Goal: Task Accomplishment & Management: Manage account settings

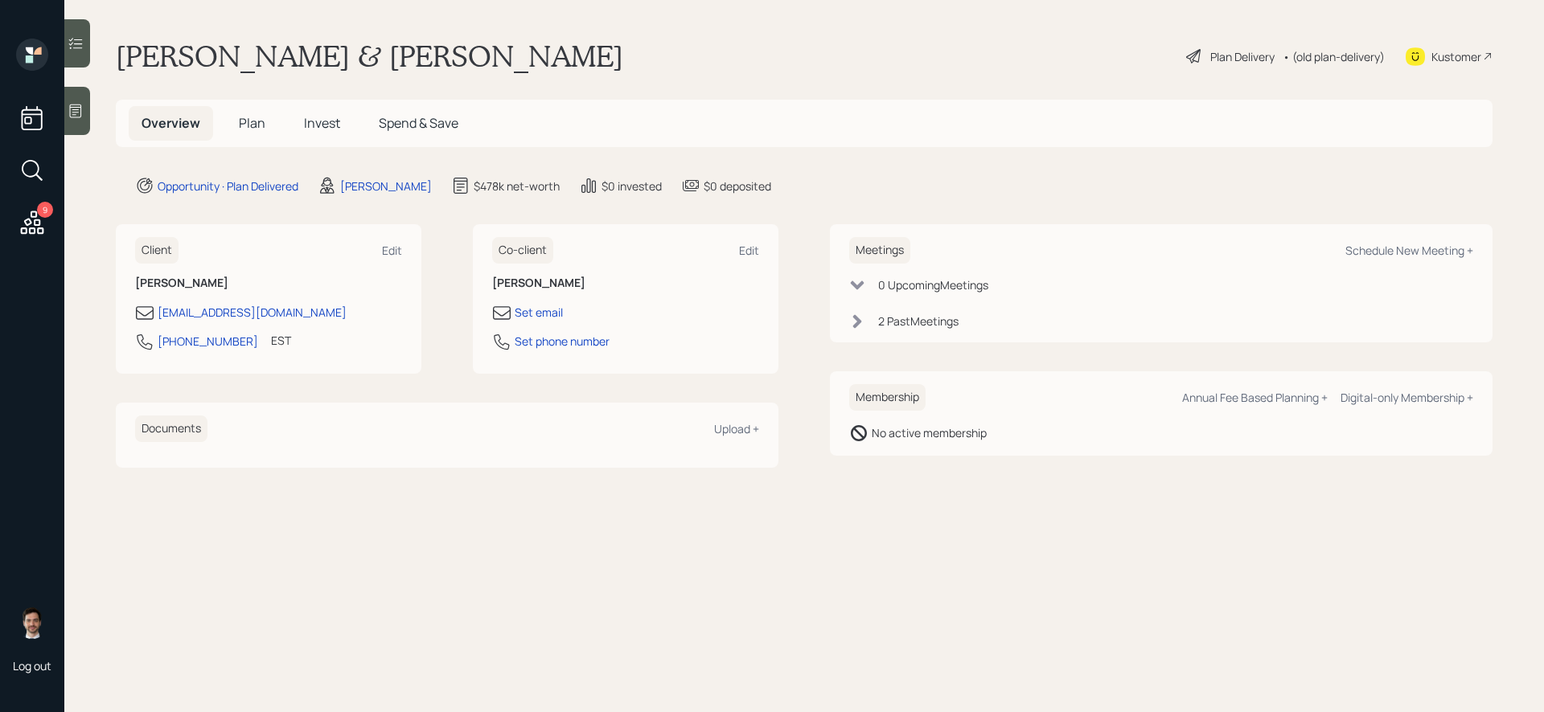
click at [248, 127] on span "Plan" at bounding box center [252, 123] width 27 height 18
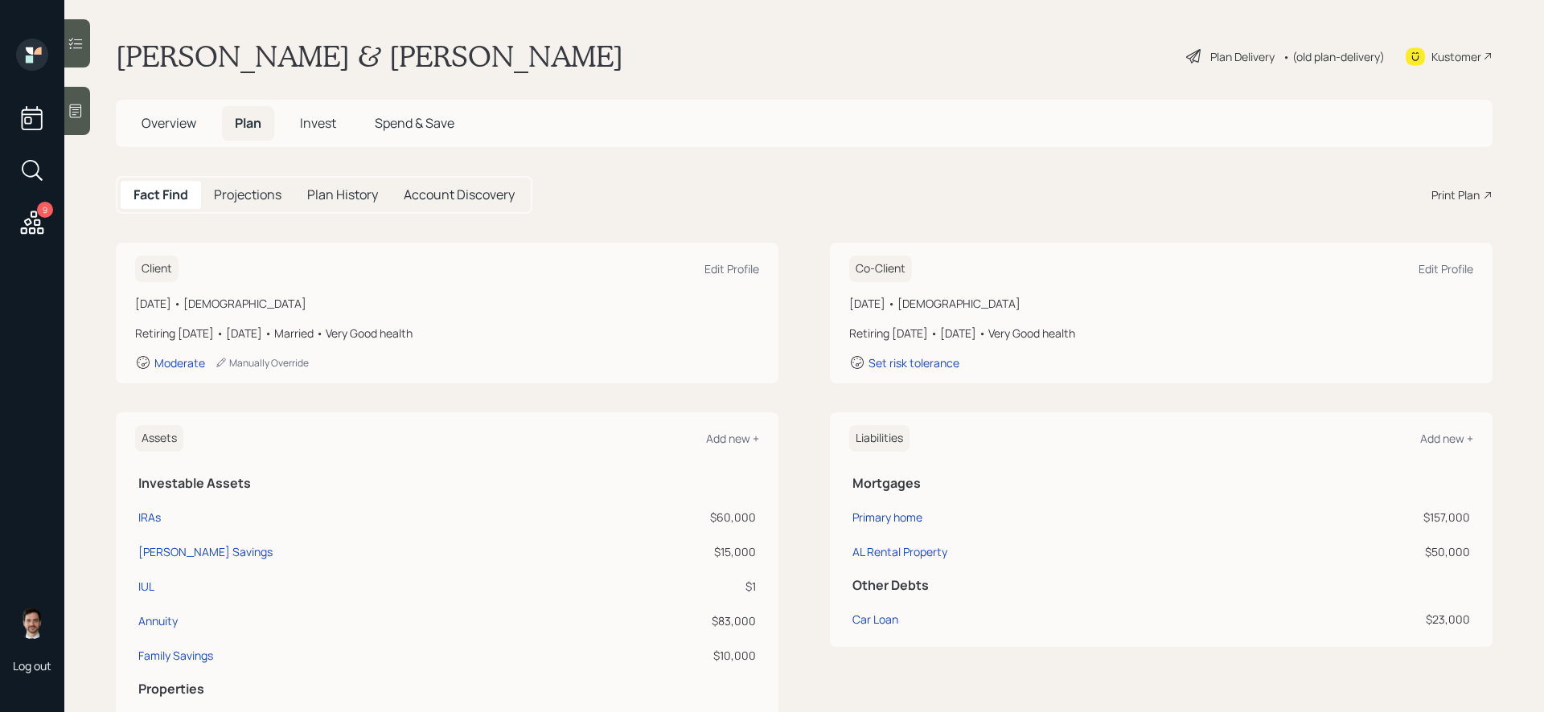
click at [40, 223] on icon at bounding box center [32, 222] width 29 height 29
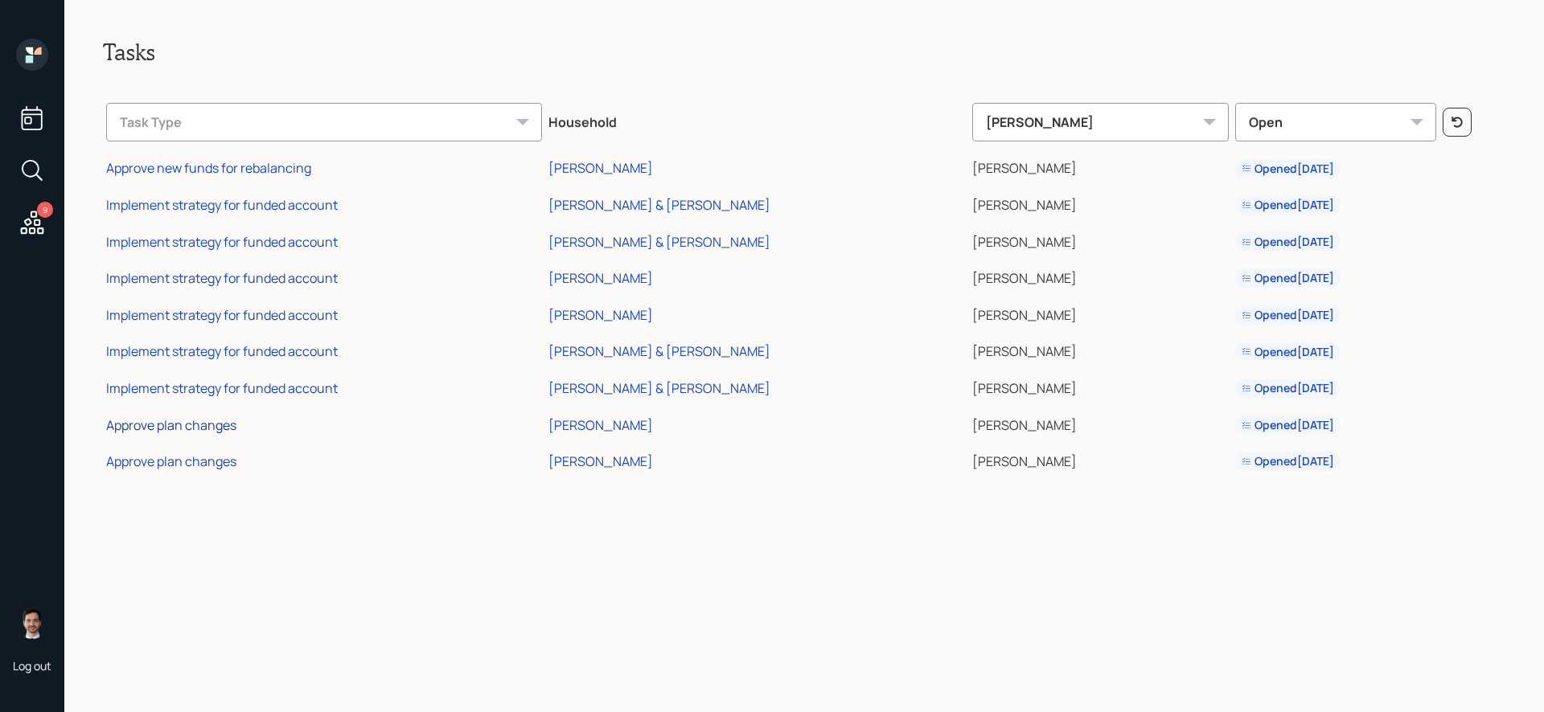
click at [217, 425] on div "Approve plan changes" at bounding box center [171, 425] width 130 height 18
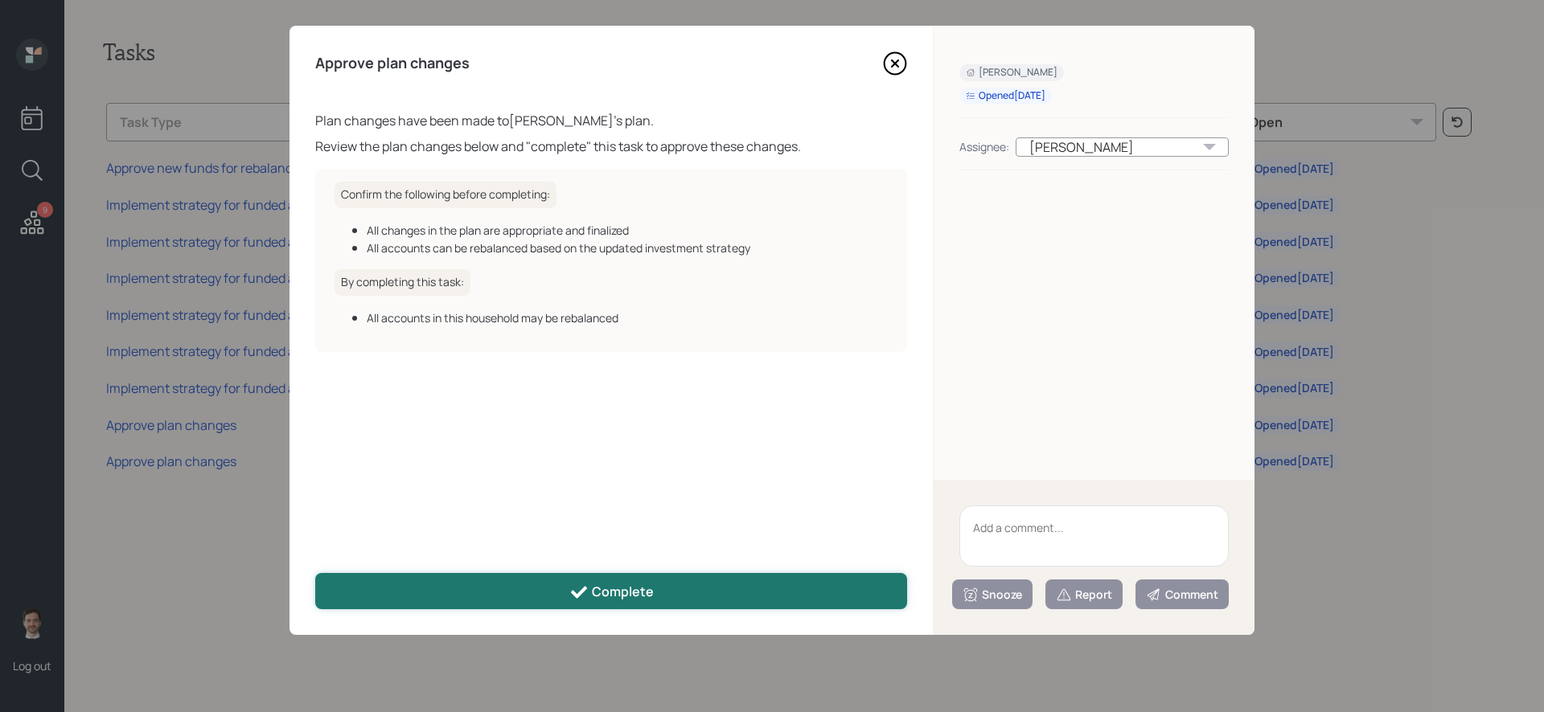
click at [688, 603] on button "Complete" at bounding box center [611, 591] width 592 height 36
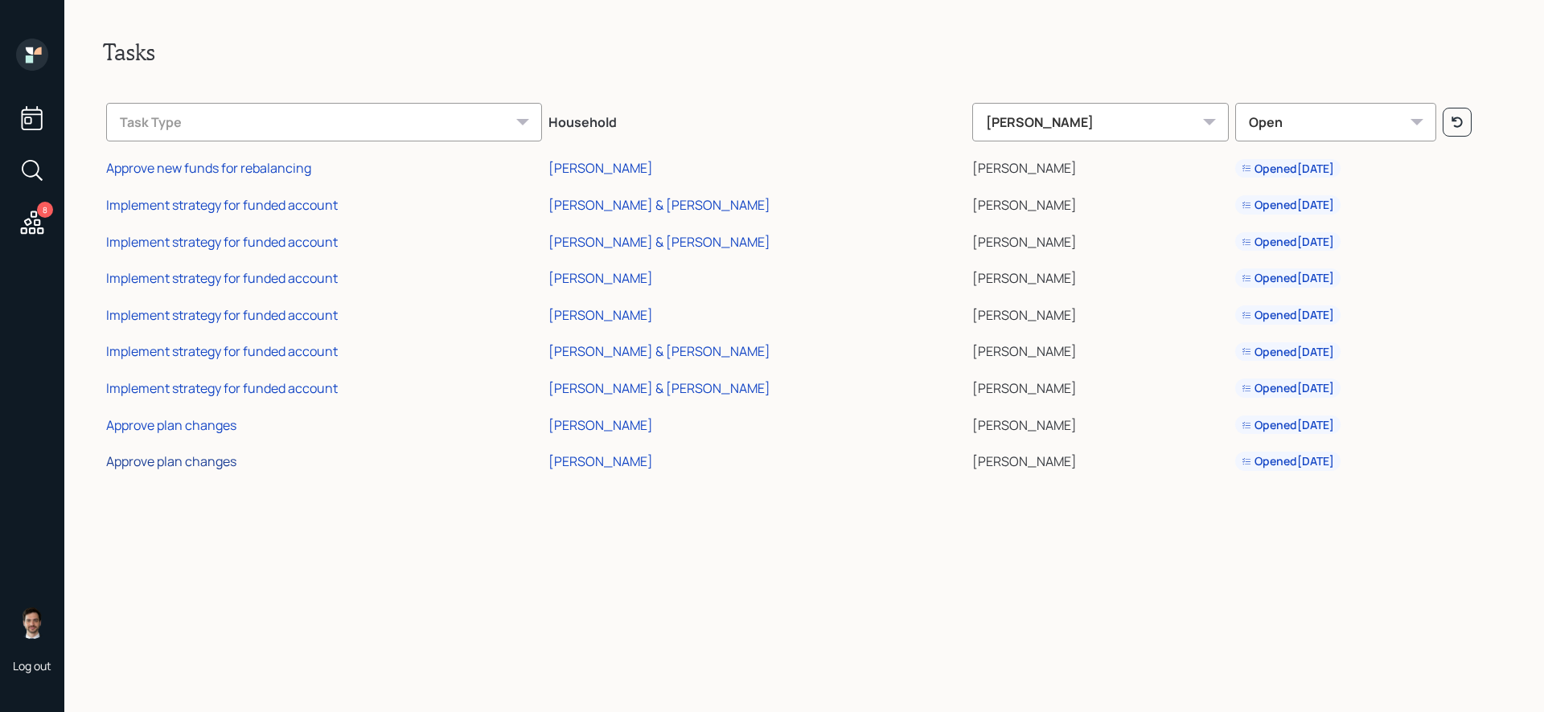
click at [229, 462] on div "Approve plan changes" at bounding box center [171, 462] width 130 height 18
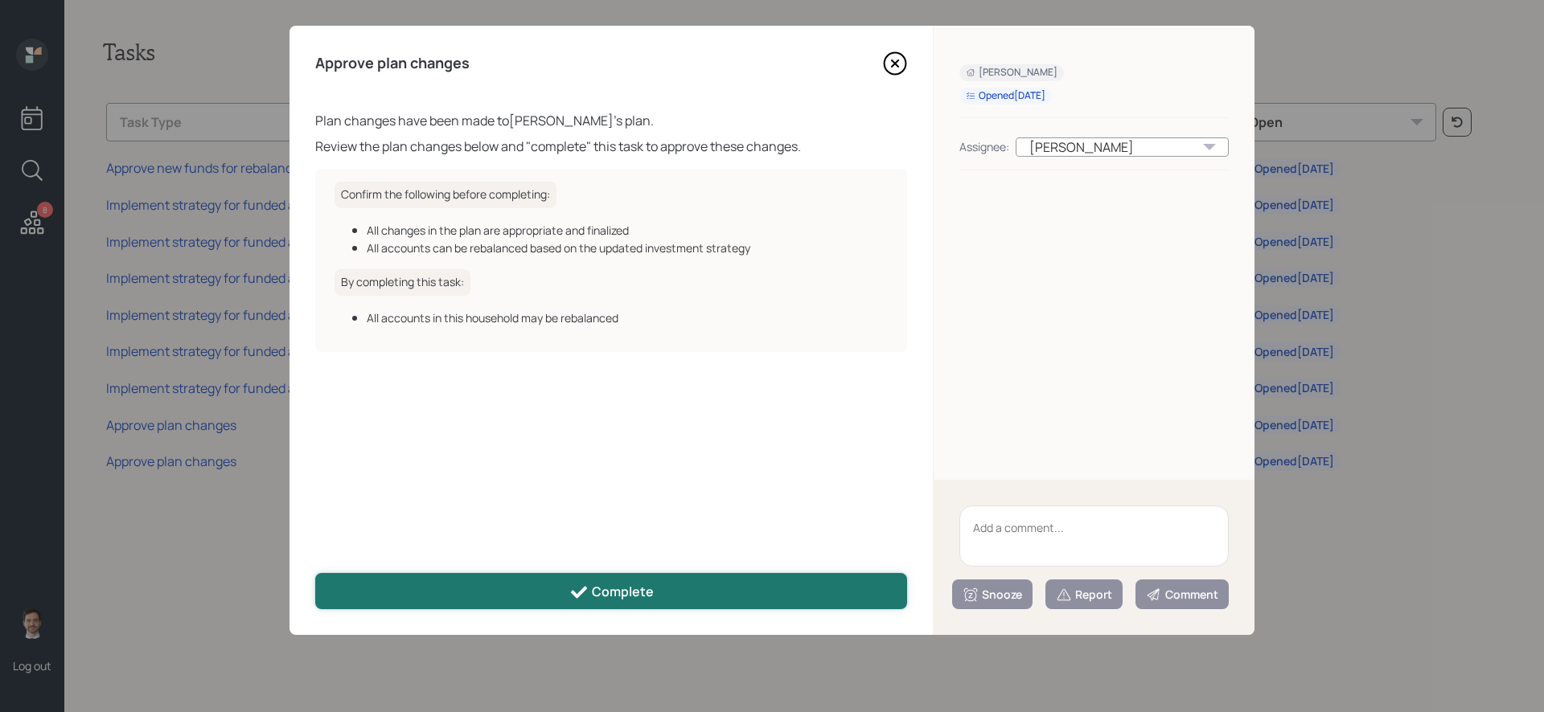
click at [408, 580] on button "Complete" at bounding box center [611, 591] width 592 height 36
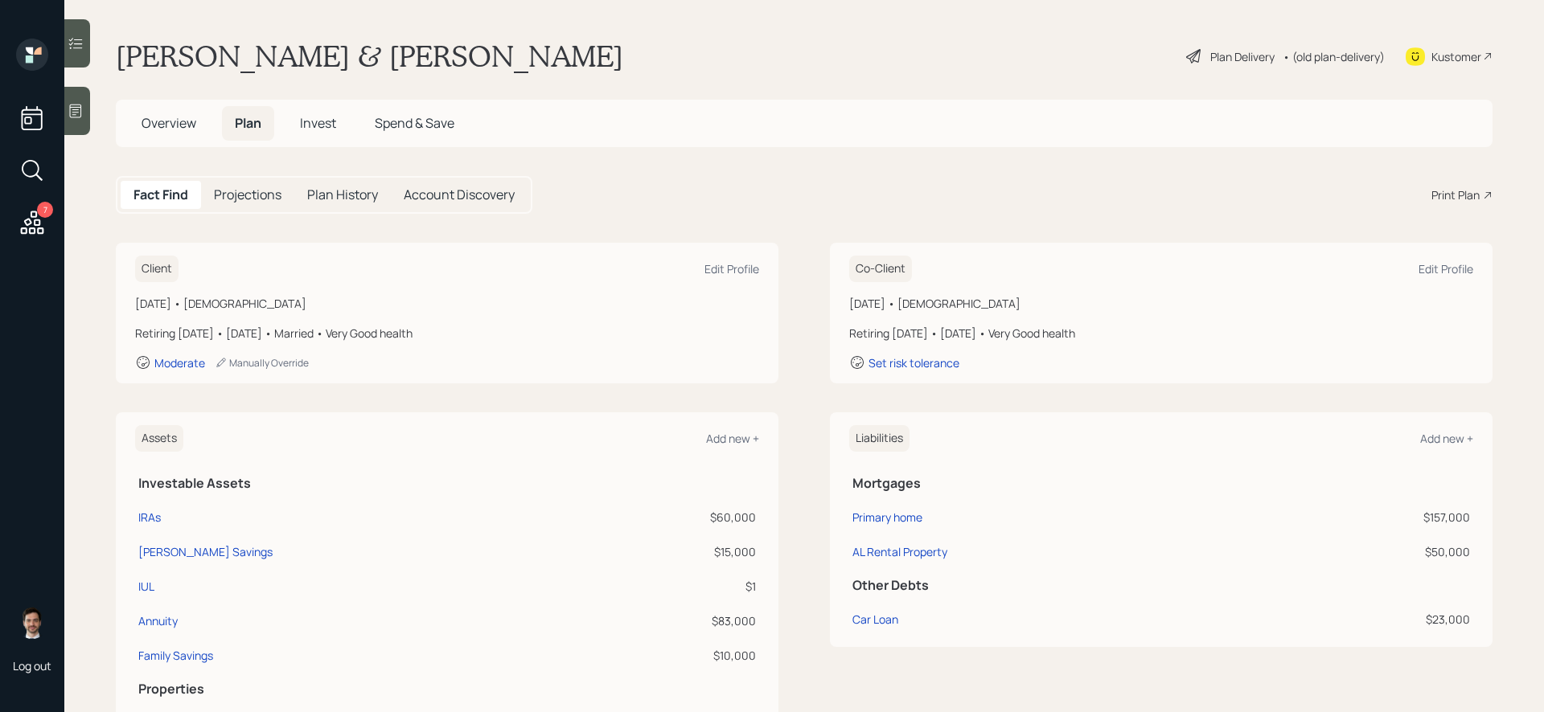
click at [1220, 61] on div "Plan Delivery" at bounding box center [1242, 56] width 64 height 17
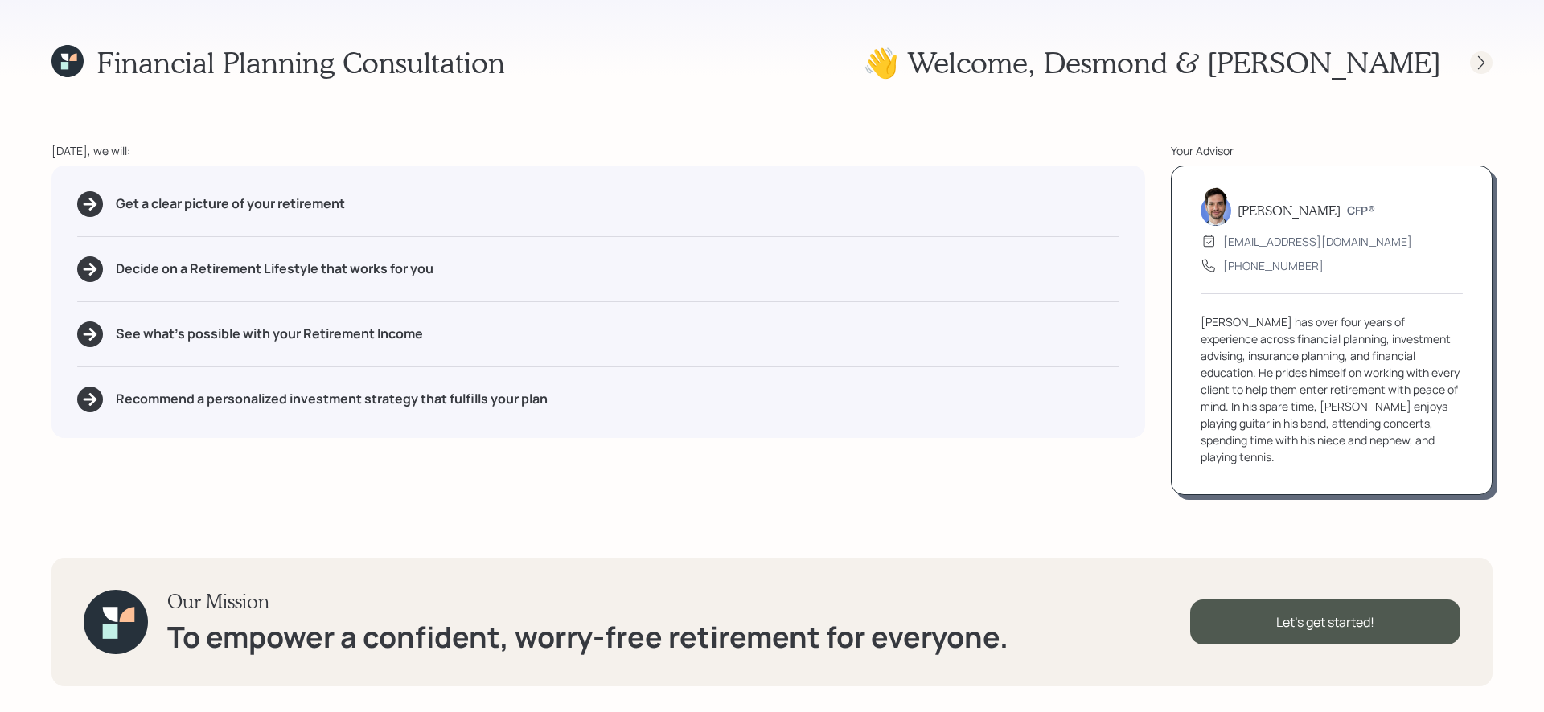
click at [1471, 57] on div at bounding box center [1481, 62] width 23 height 23
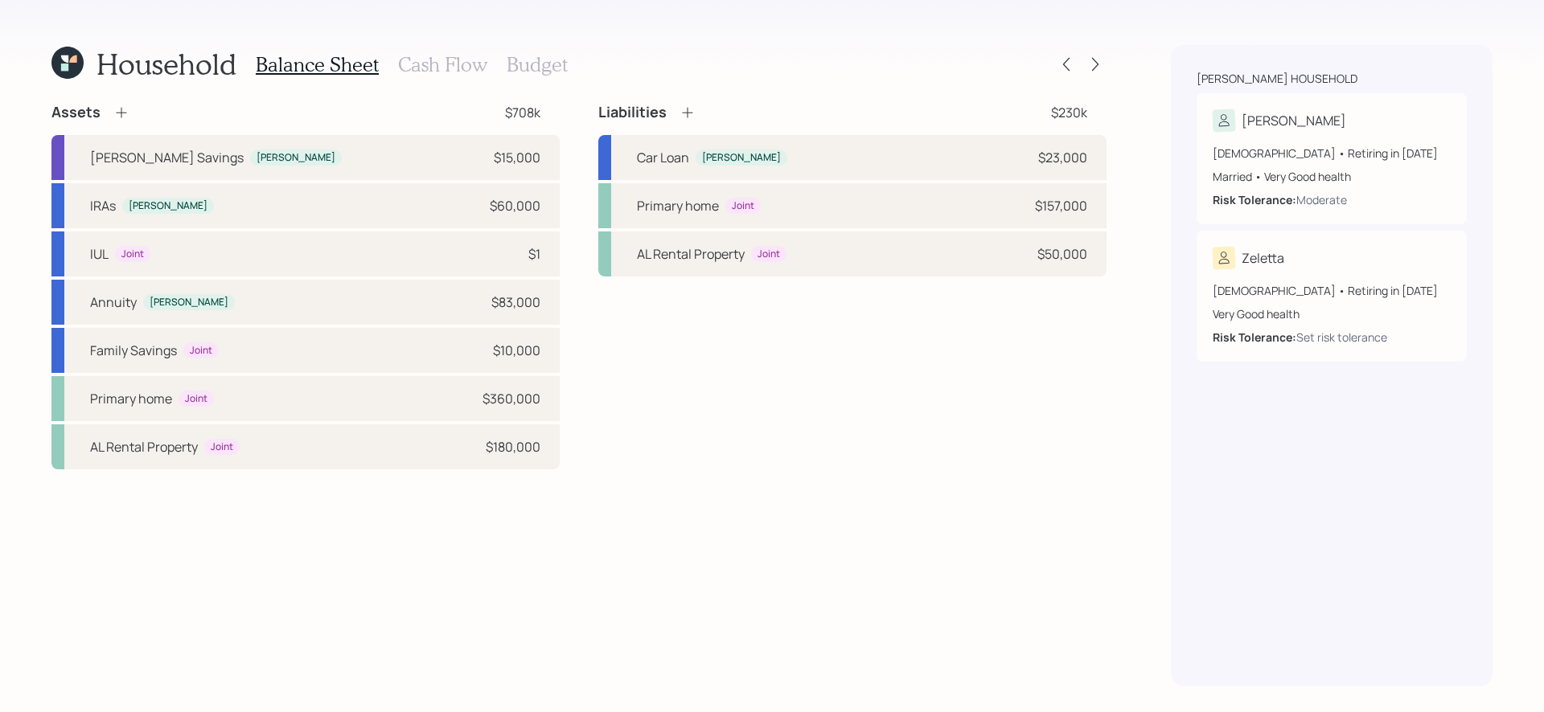
click at [437, 64] on h3 "Cash Flow" at bounding box center [442, 64] width 89 height 23
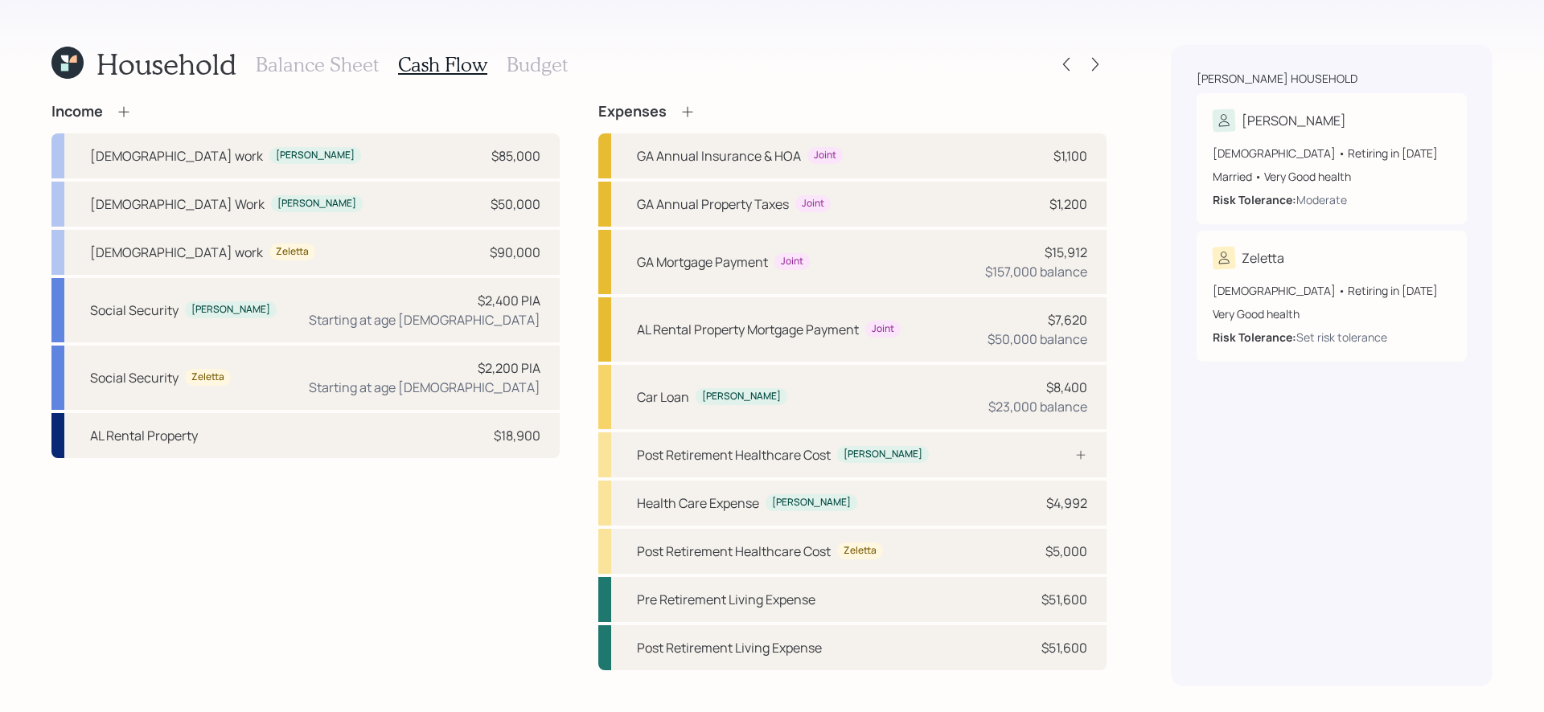
click at [363, 59] on h3 "Balance Sheet" at bounding box center [317, 64] width 123 height 23
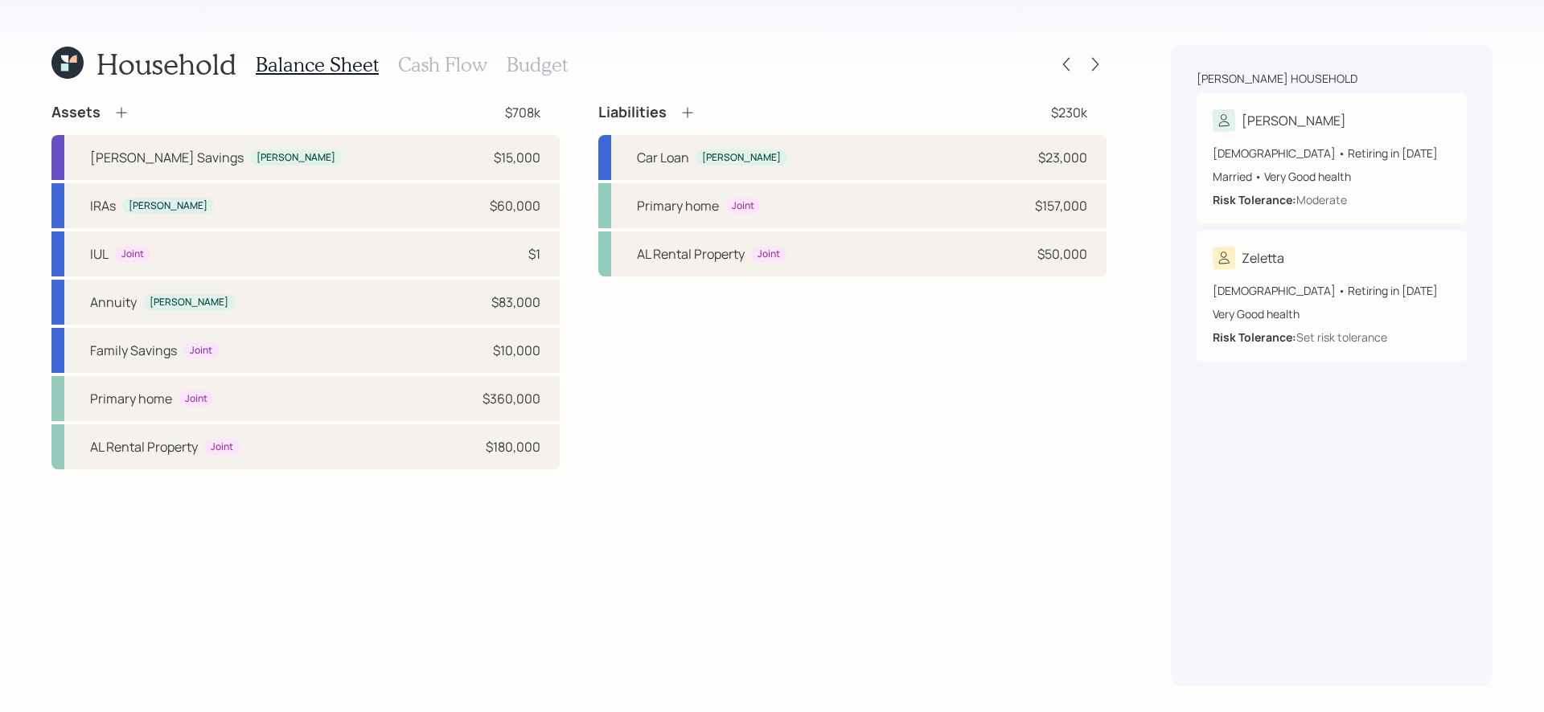
click at [580, 199] on div "Assets $708k [PERSON_NAME] Savings [PERSON_NAME] $15,000 IRAs [PERSON_NAME] $60…" at bounding box center [578, 286] width 1055 height 367
click at [1092, 59] on icon at bounding box center [1095, 64] width 16 height 16
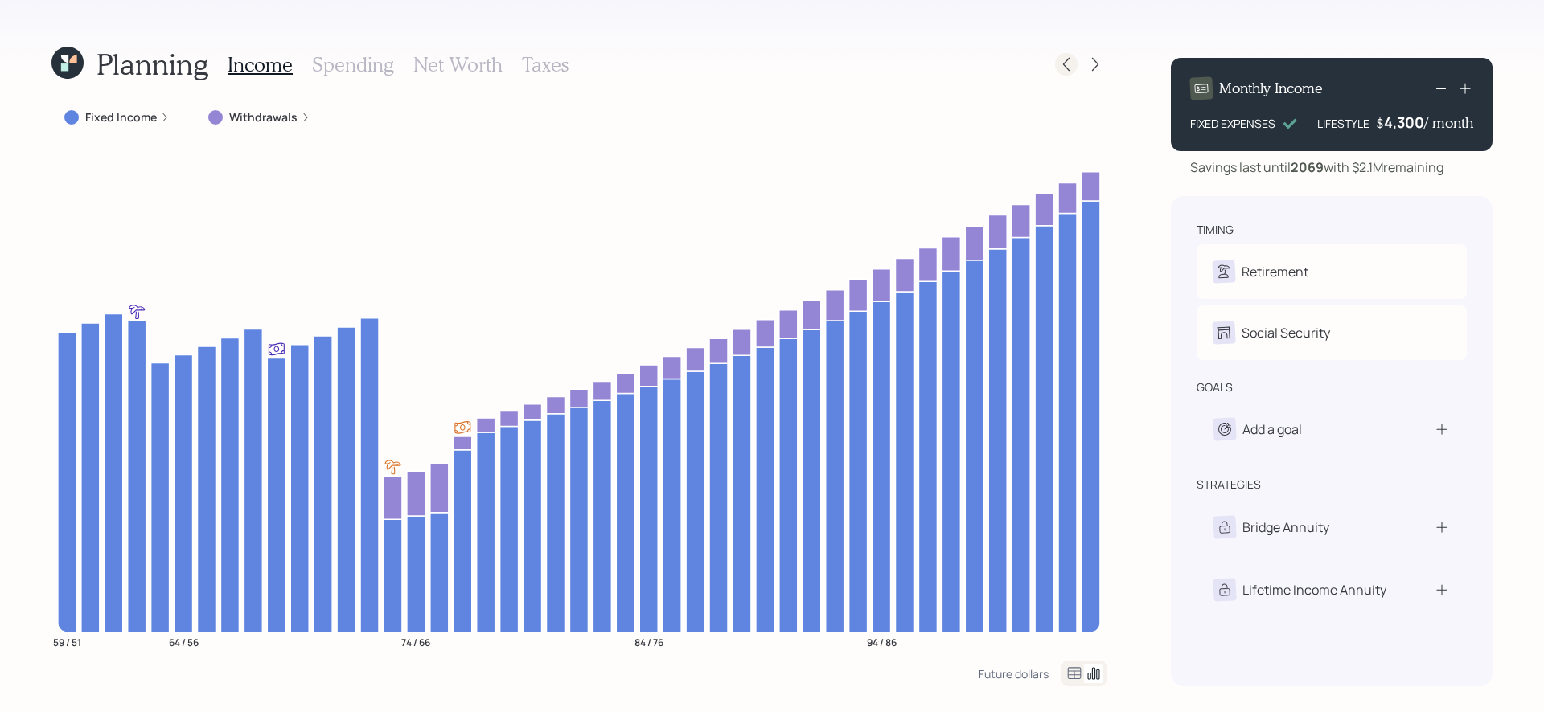
click at [1066, 68] on icon at bounding box center [1066, 65] width 6 height 14
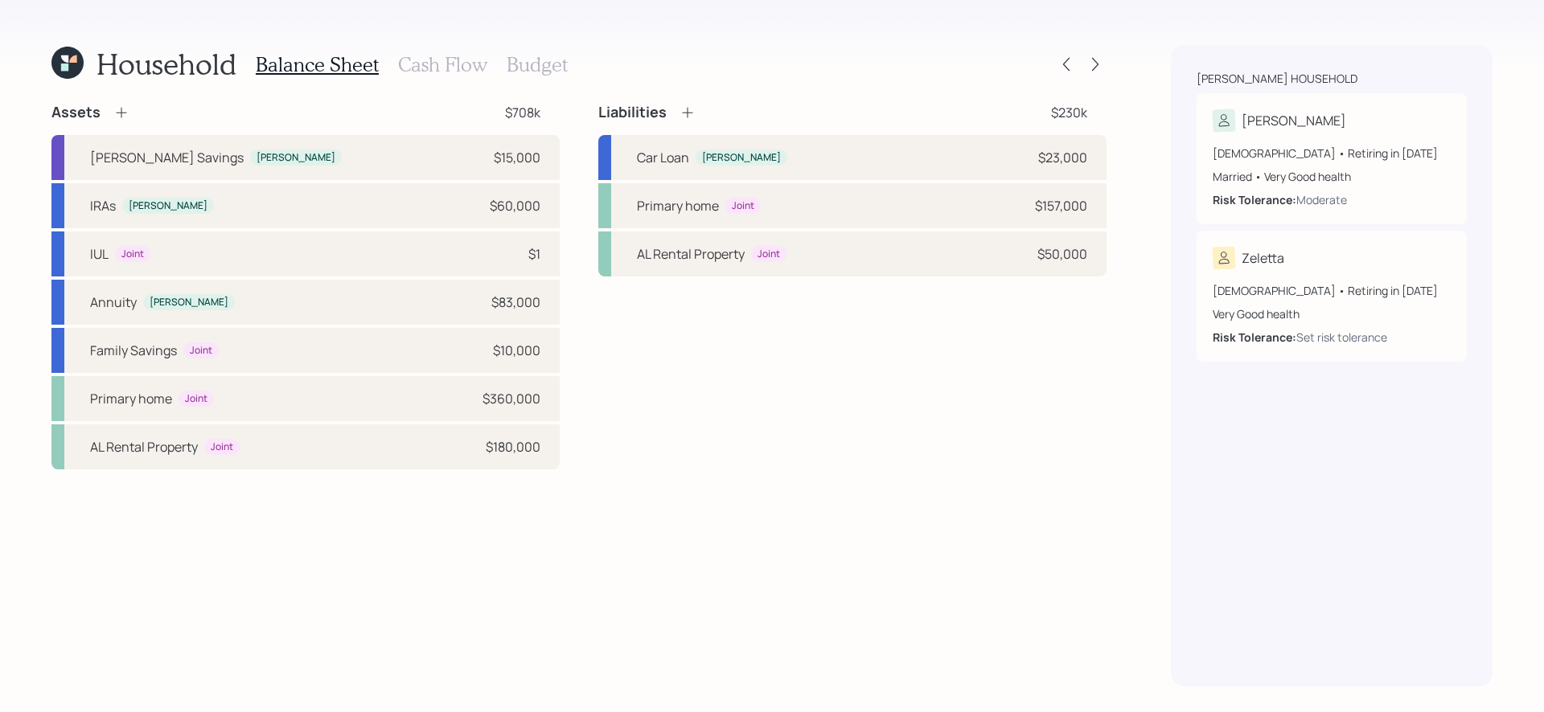
click at [579, 309] on div "Assets $708k [PERSON_NAME] Savings [PERSON_NAME] $15,000 IRAs [PERSON_NAME] $60…" at bounding box center [578, 286] width 1055 height 367
click at [379, 437] on div "AL Rental Property Joint $180,000" at bounding box center [305, 446] width 508 height 45
select select "rental_property"
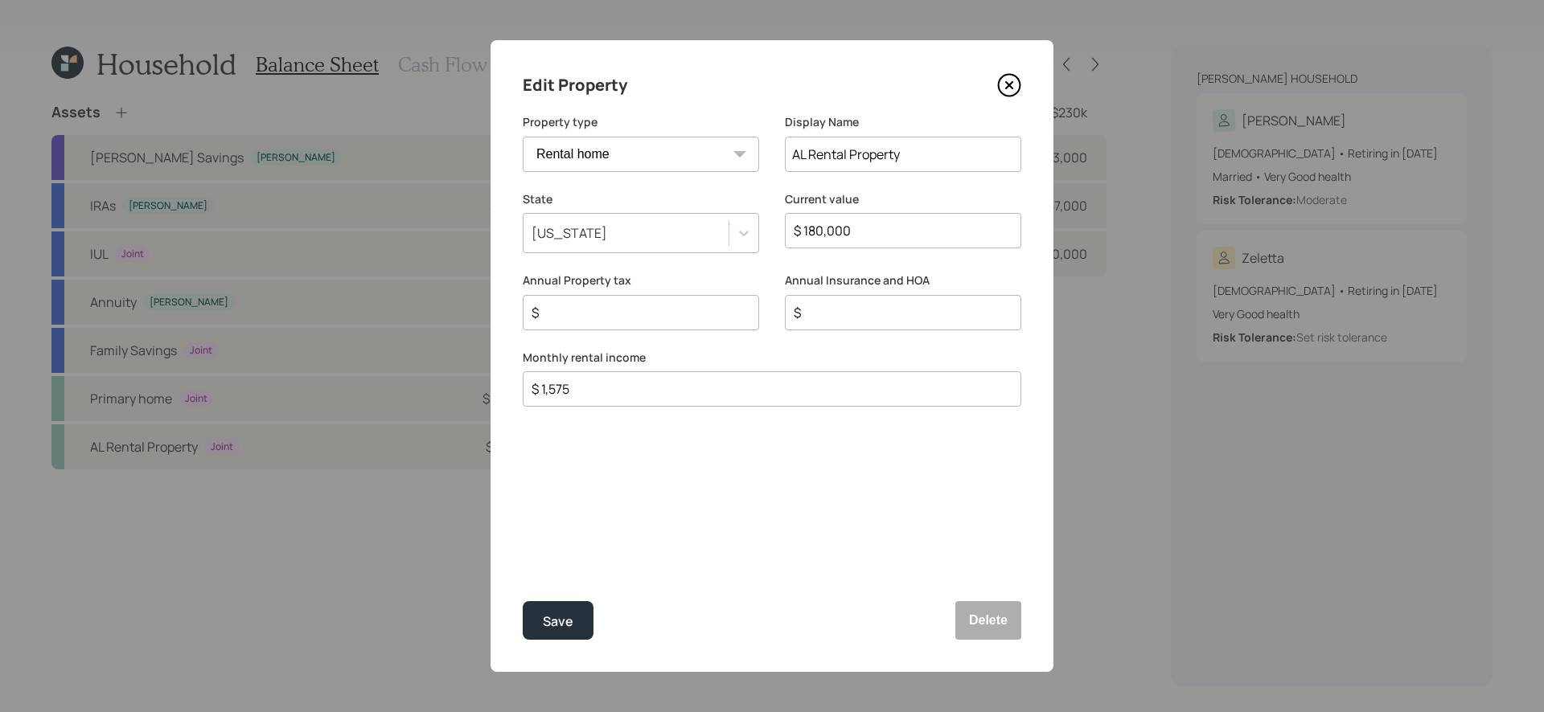
click at [1015, 81] on icon at bounding box center [1009, 85] width 24 height 24
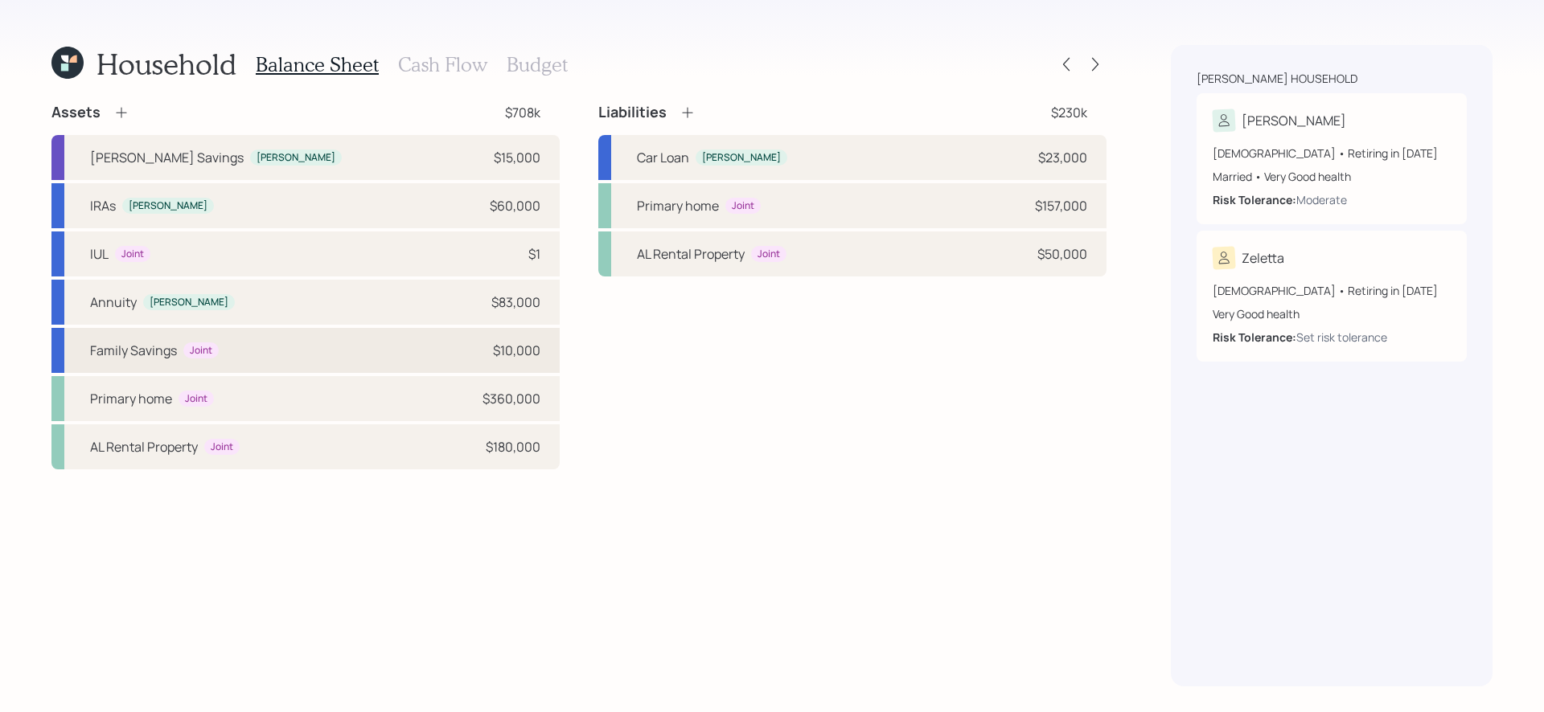
click at [383, 343] on div "Family Savings Joint $10,000" at bounding box center [305, 350] width 508 height 45
select select "taxable"
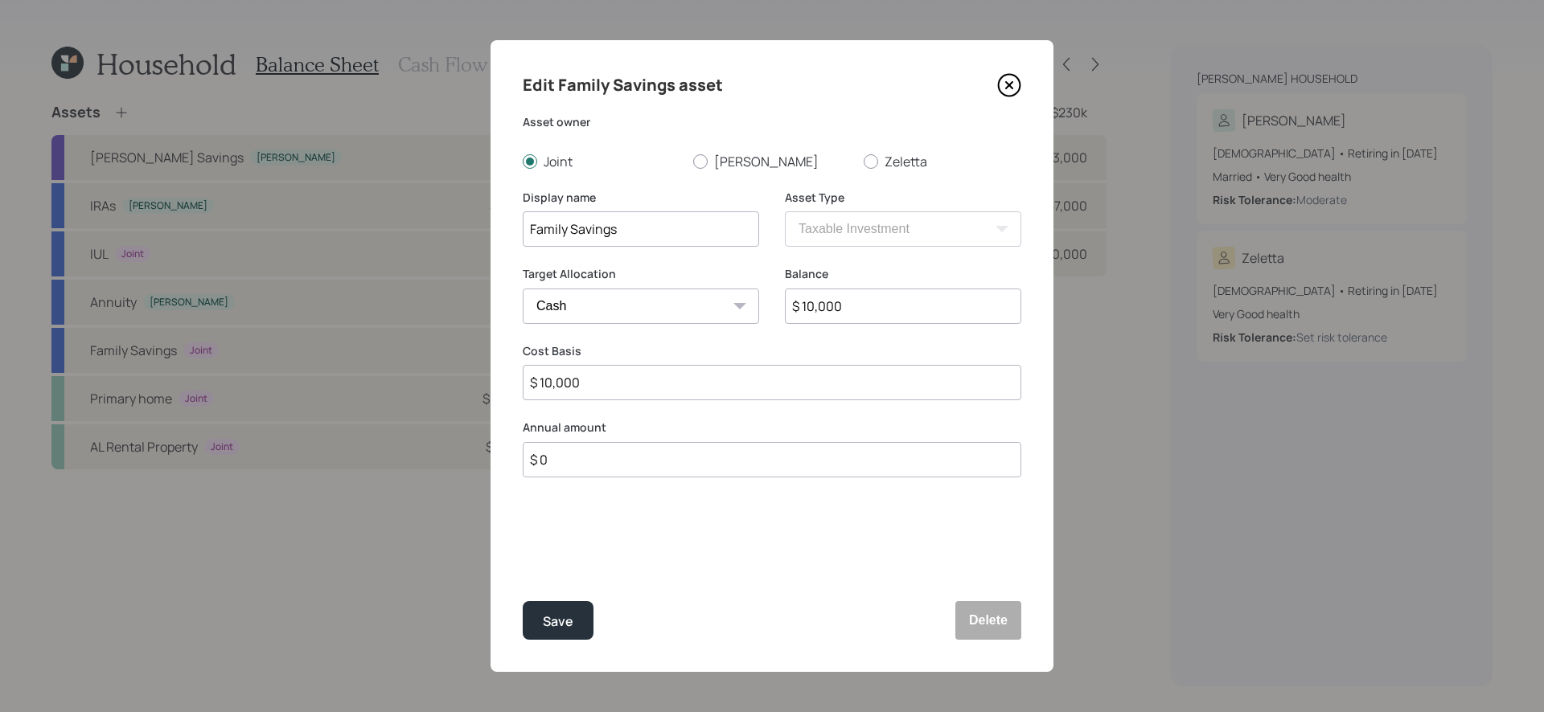
click at [848, 305] on input "$ 10,000" at bounding box center [903, 306] width 236 height 35
type input "$ 5"
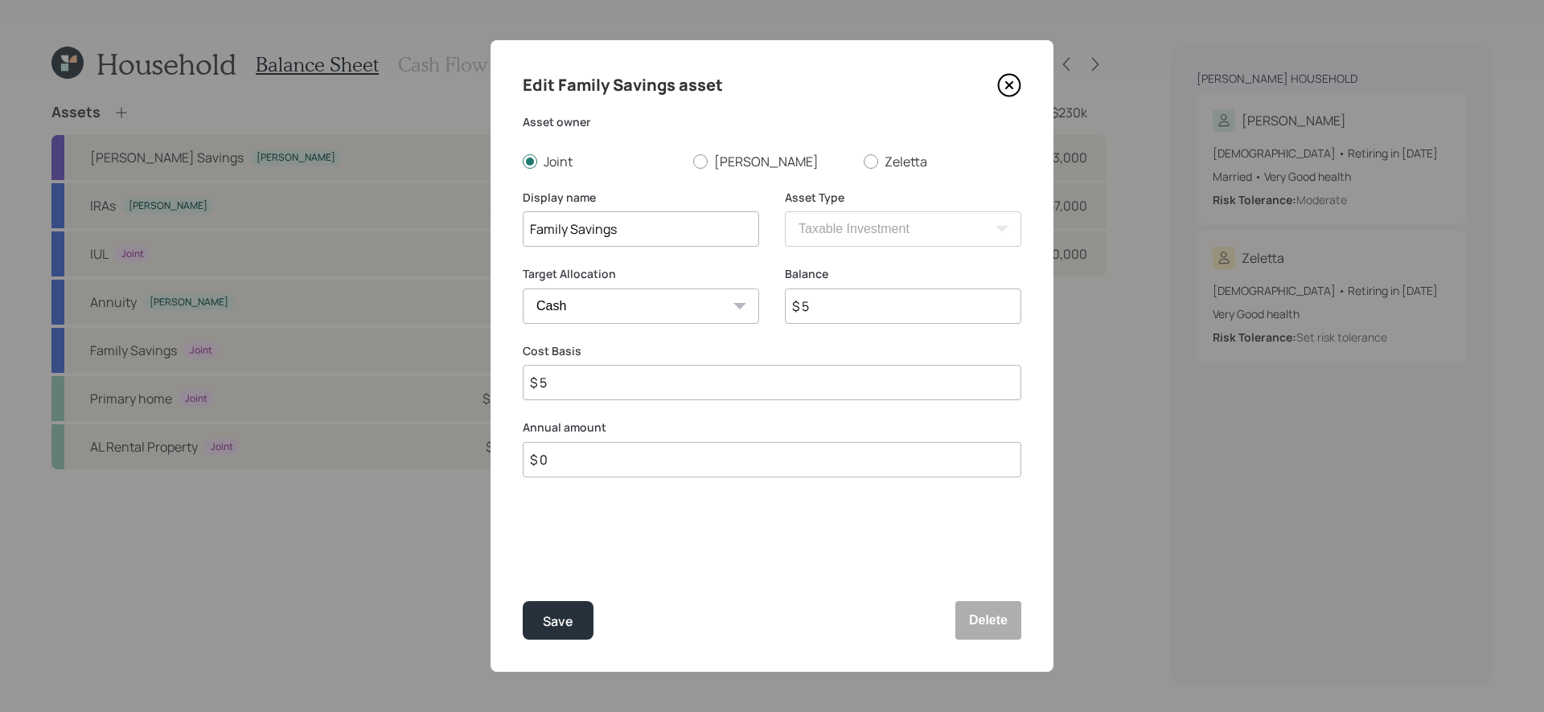
type input "$ 50"
type input "$ 500"
type input "$ 5,000"
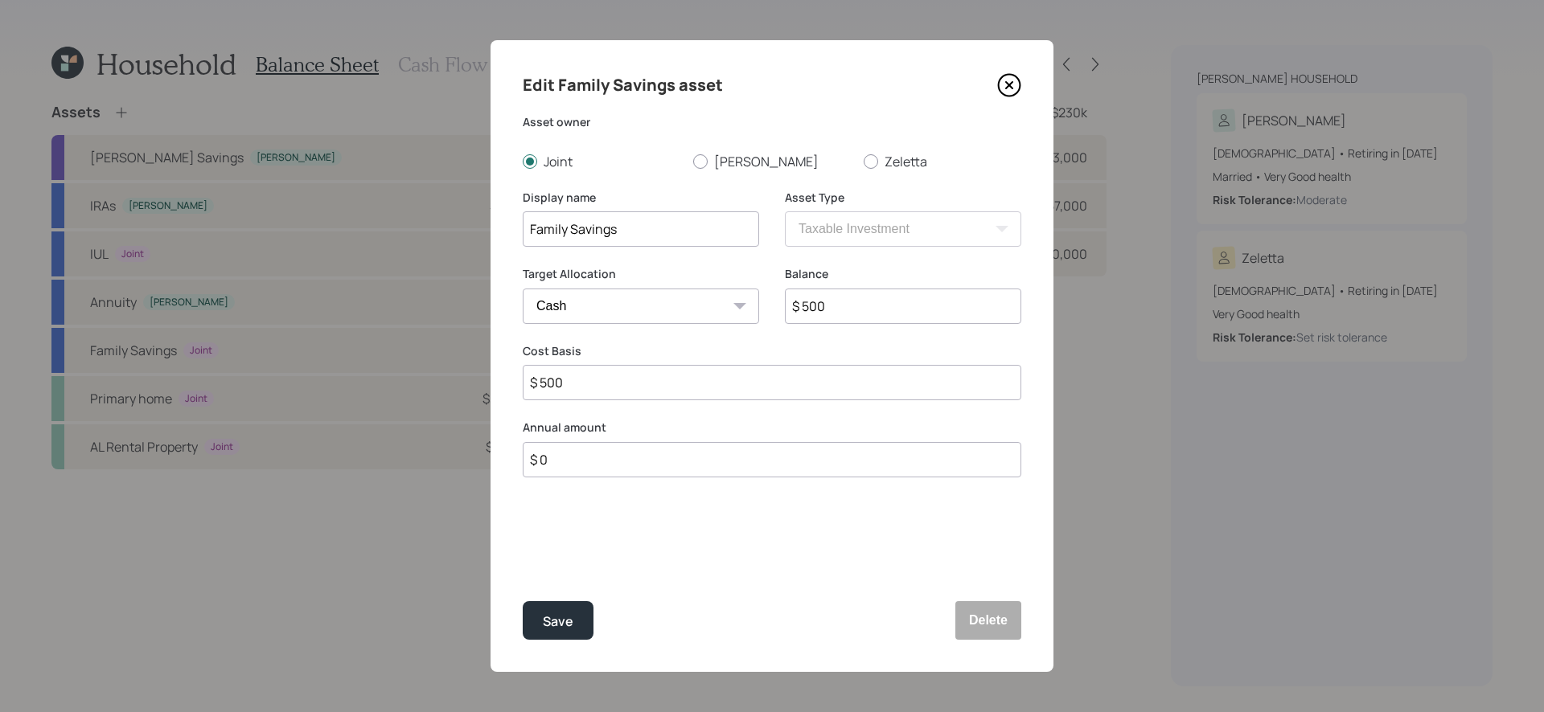
type input "$ 5,000"
click at [523, 601] on button "Save" at bounding box center [558, 620] width 71 height 39
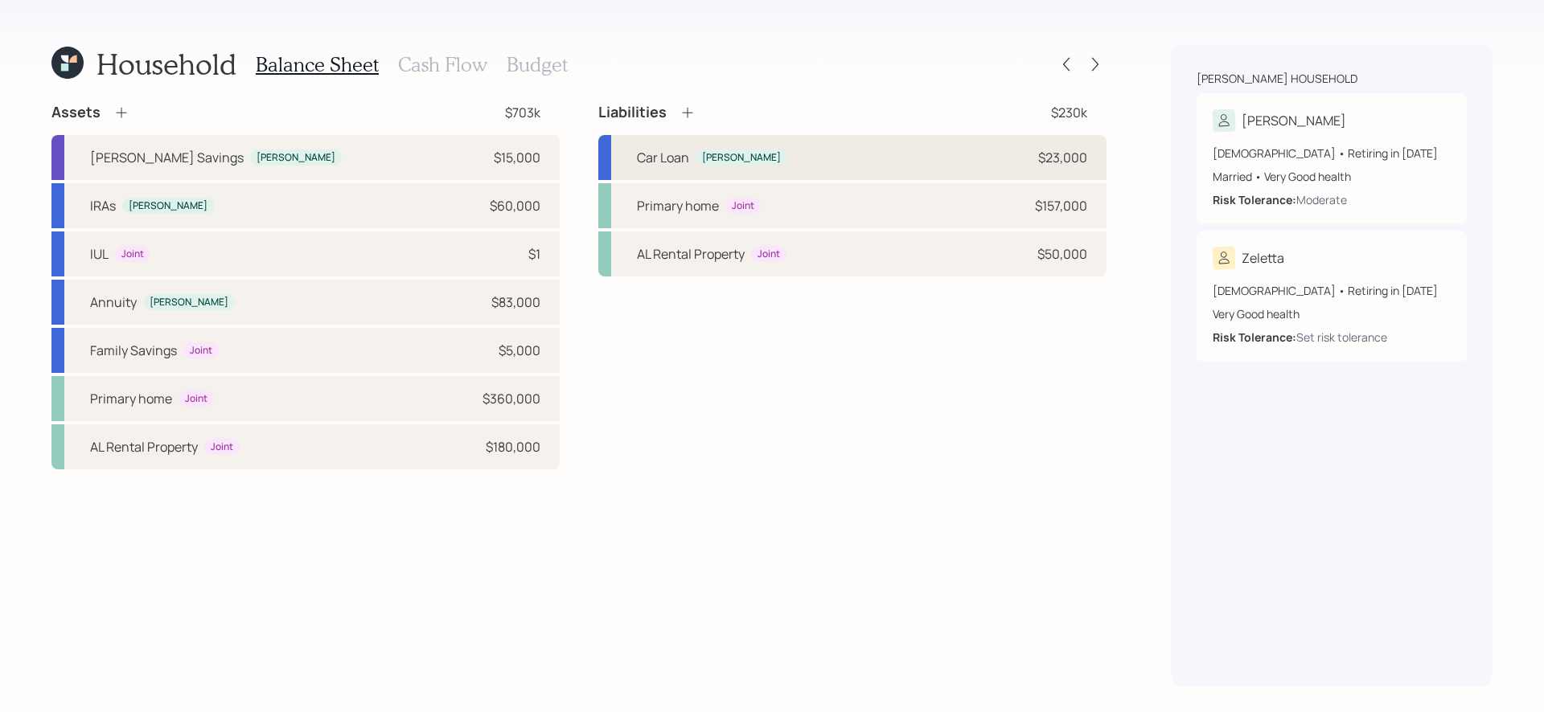
click at [846, 169] on div "Car Loan [PERSON_NAME] $23,000" at bounding box center [852, 157] width 508 height 45
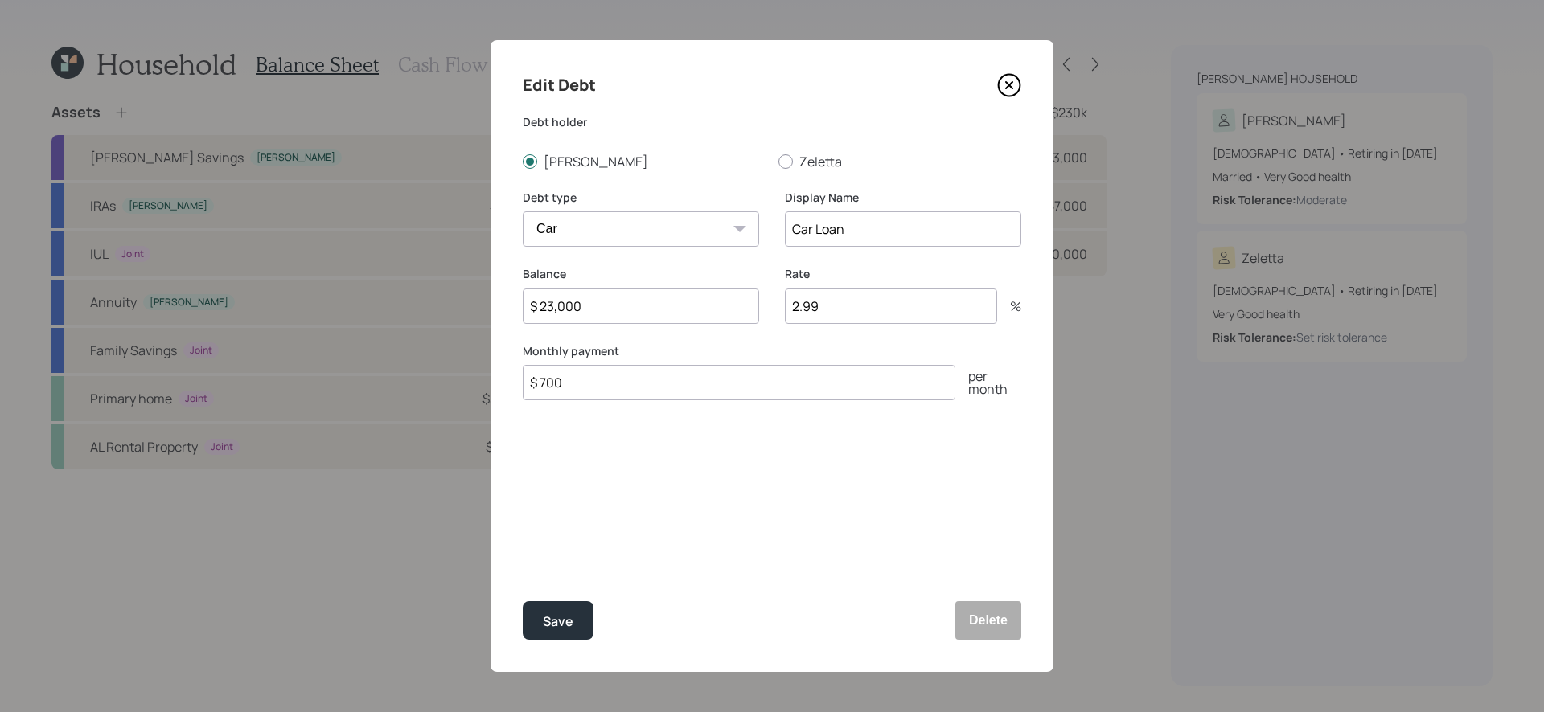
click at [1013, 83] on icon at bounding box center [1009, 85] width 24 height 24
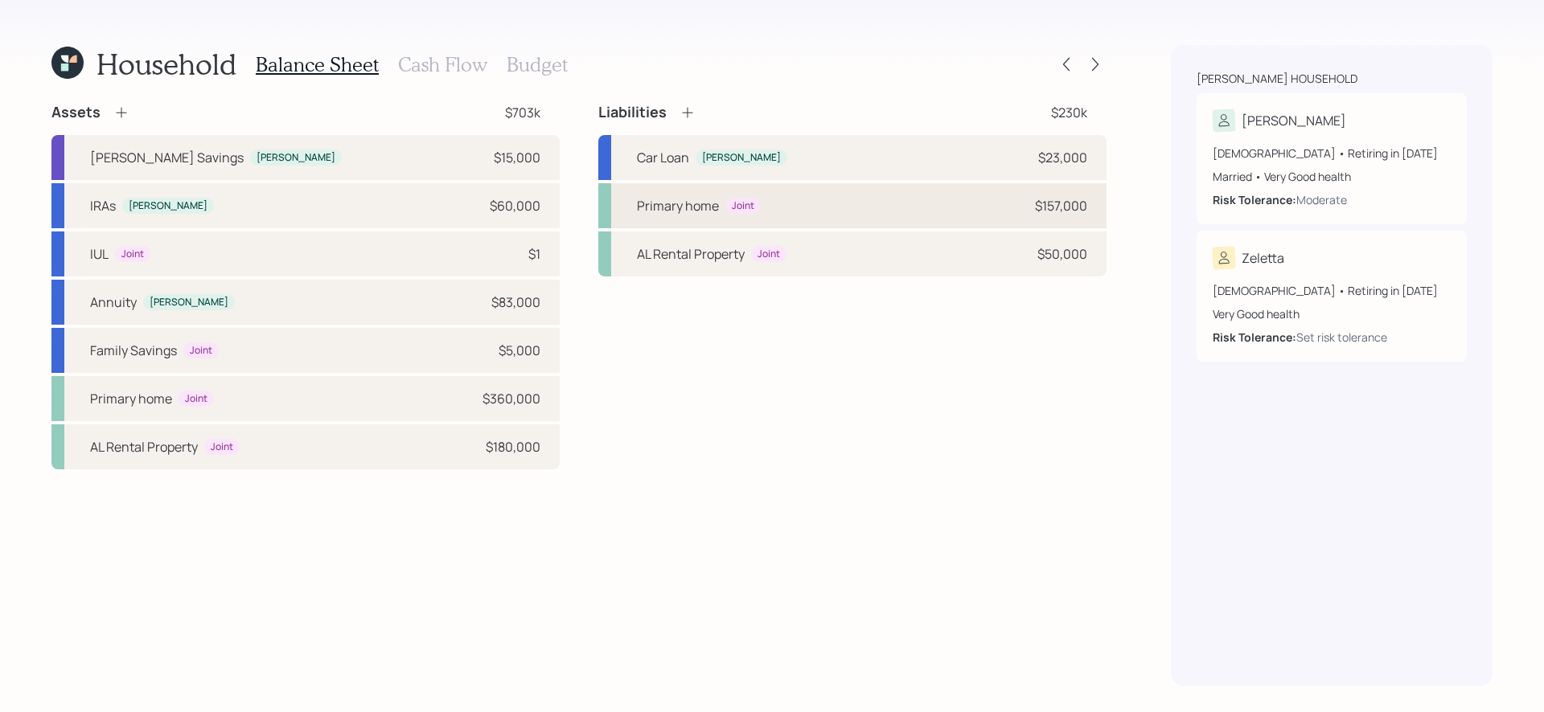
click at [814, 214] on div "Primary home Joint $157,000" at bounding box center [852, 205] width 508 height 45
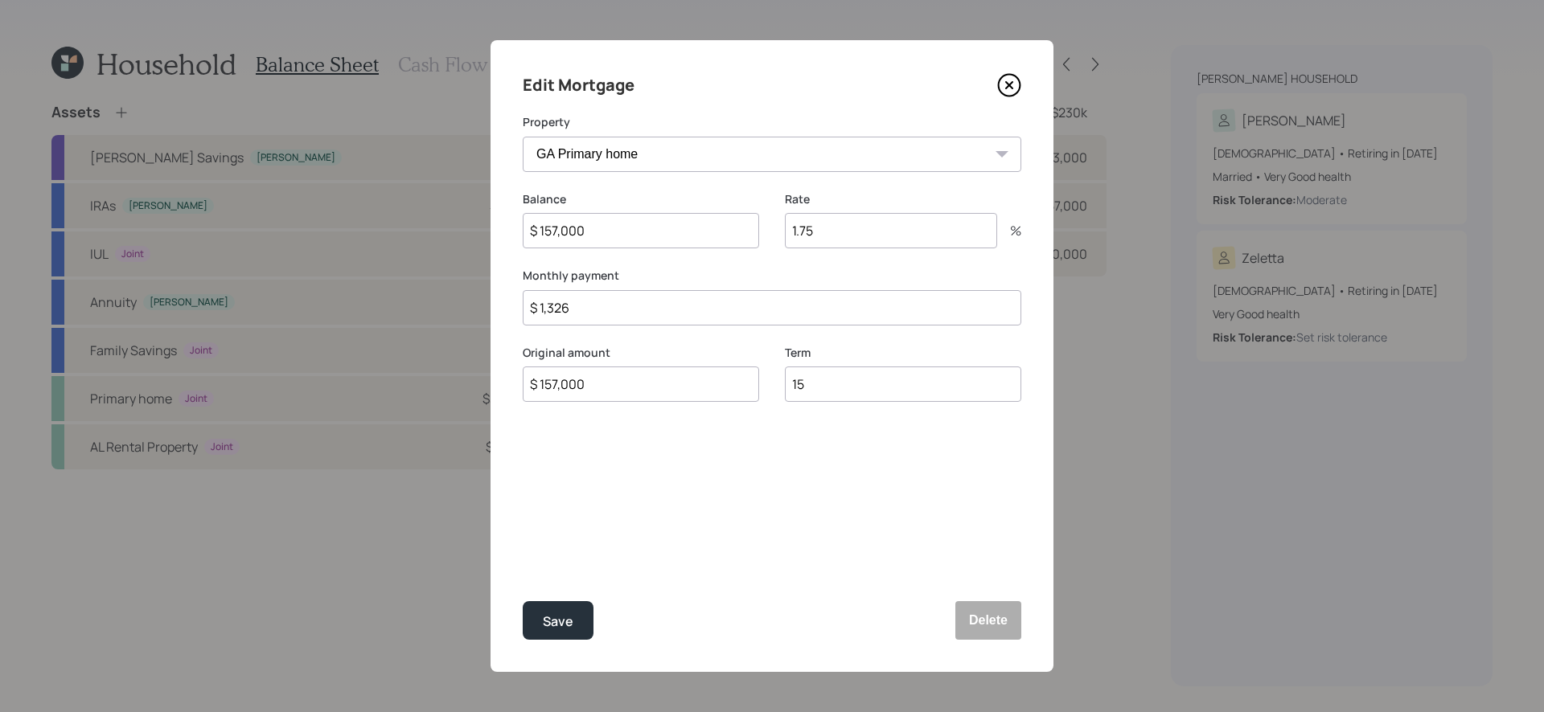
click at [1004, 80] on icon at bounding box center [1009, 85] width 24 height 24
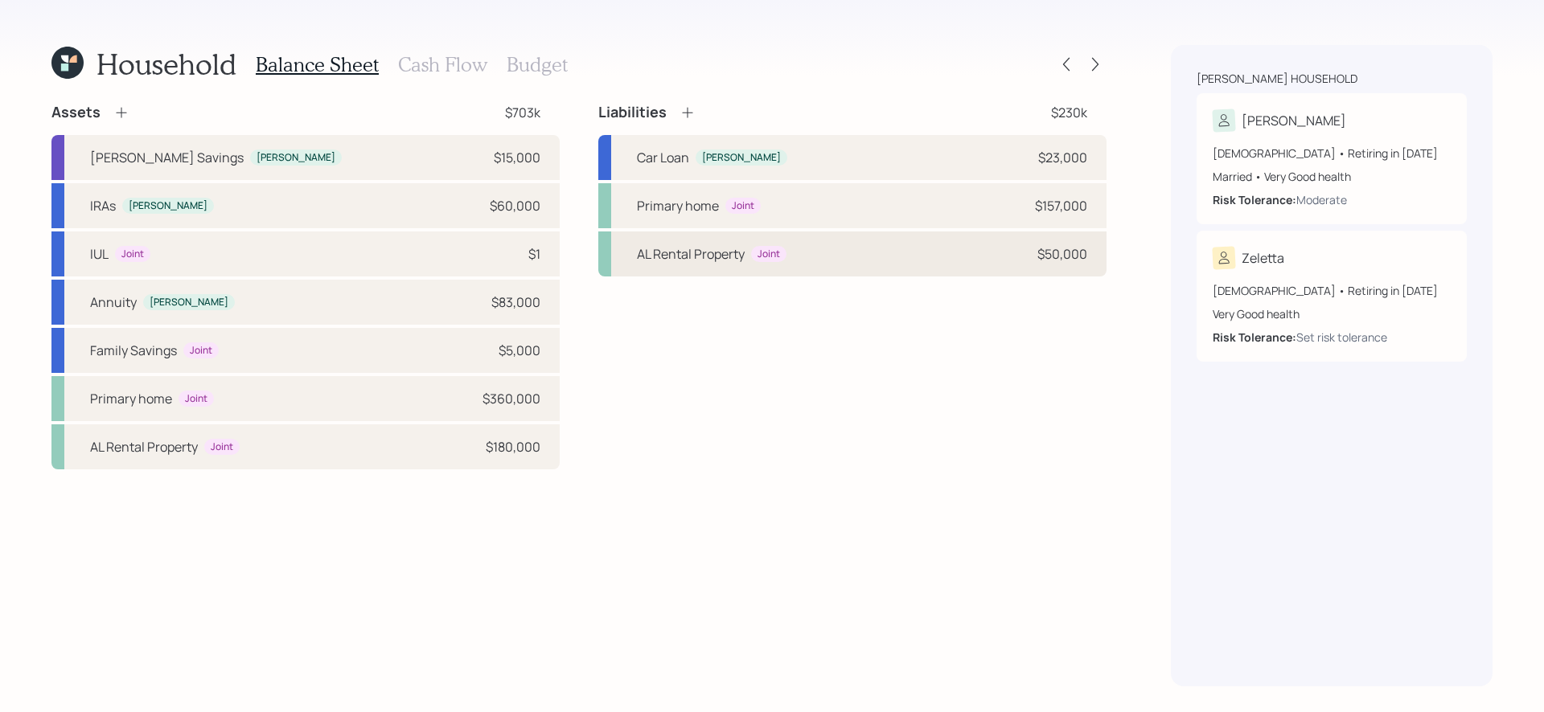
click at [814, 264] on div "AL Rental Property Joint $50,000" at bounding box center [852, 254] width 508 height 45
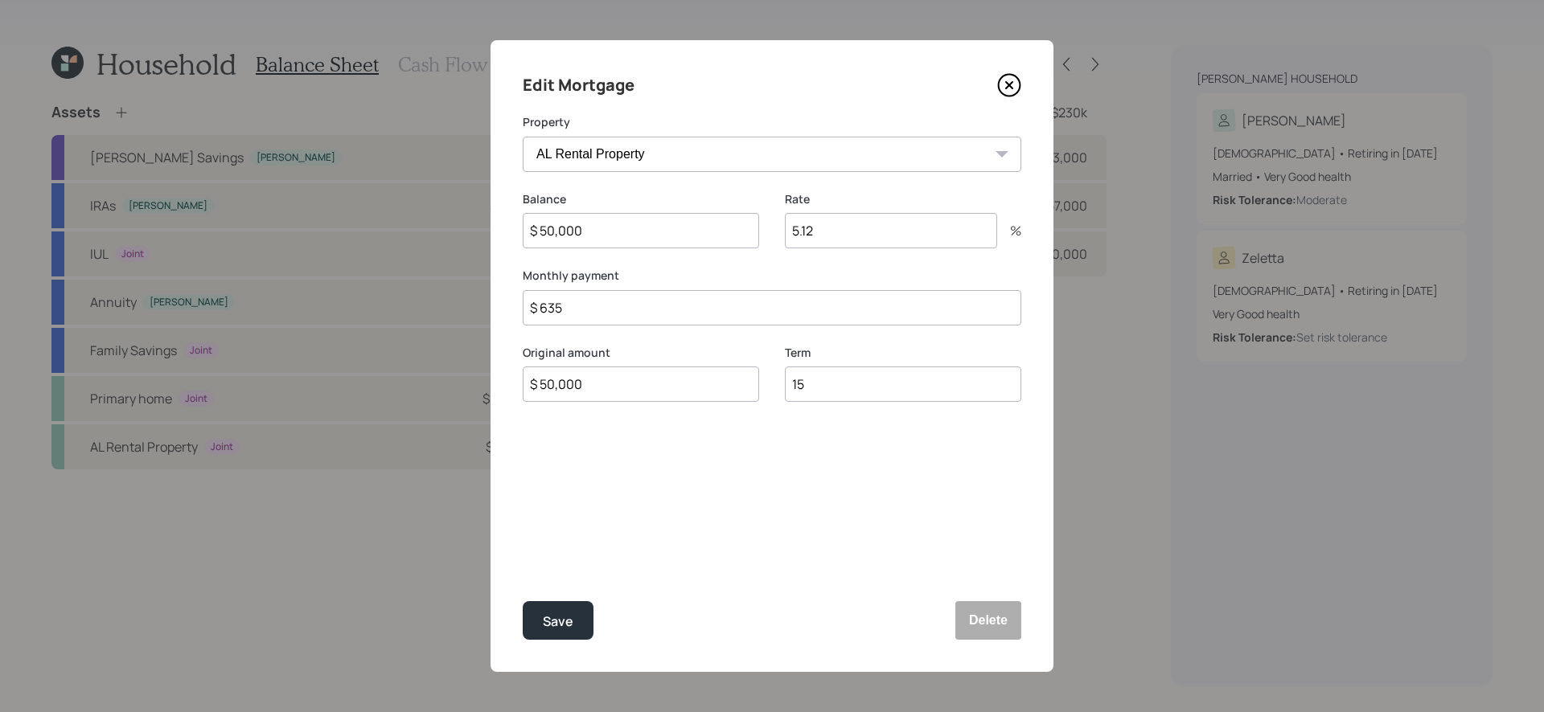
click at [1006, 86] on icon at bounding box center [1009, 85] width 24 height 24
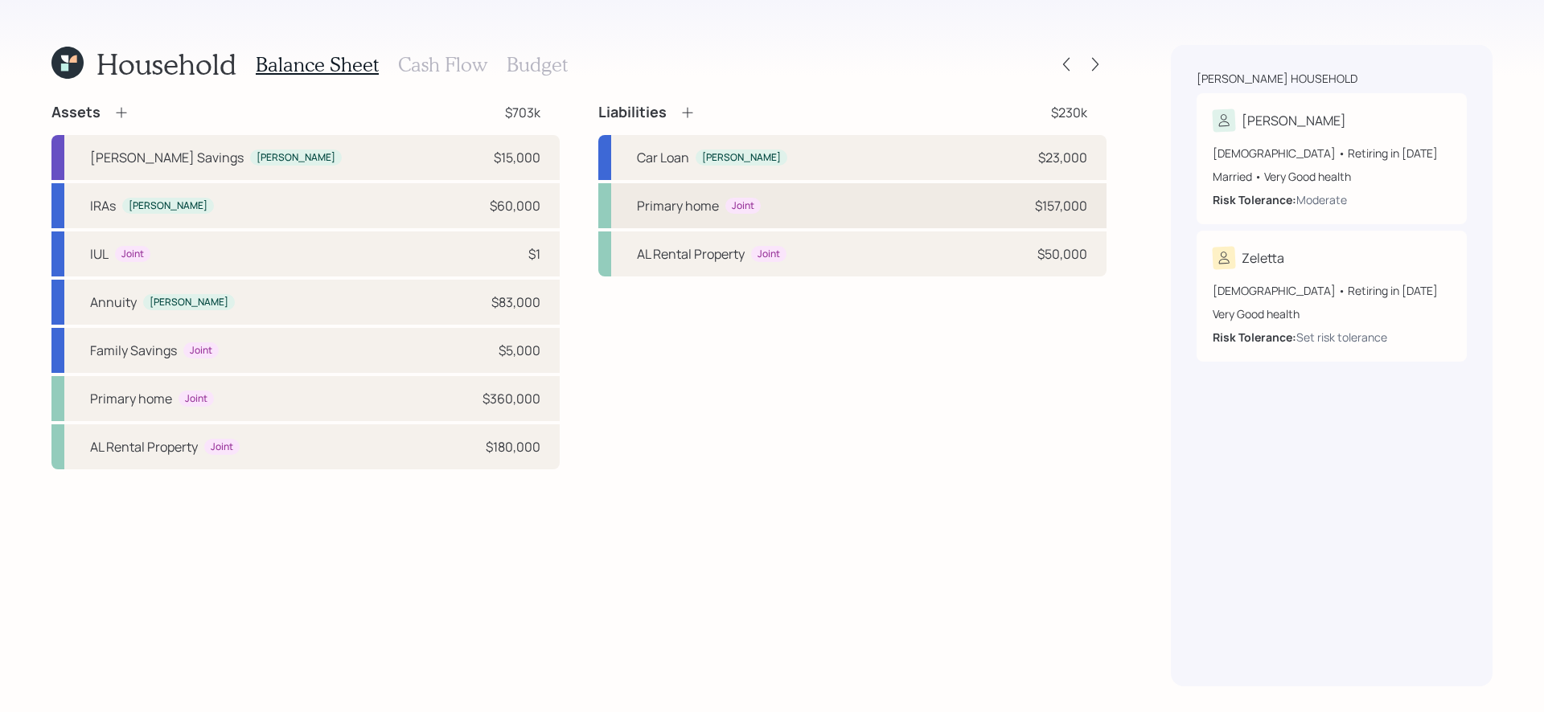
click at [909, 218] on div "Primary home Joint $157,000" at bounding box center [852, 205] width 508 height 45
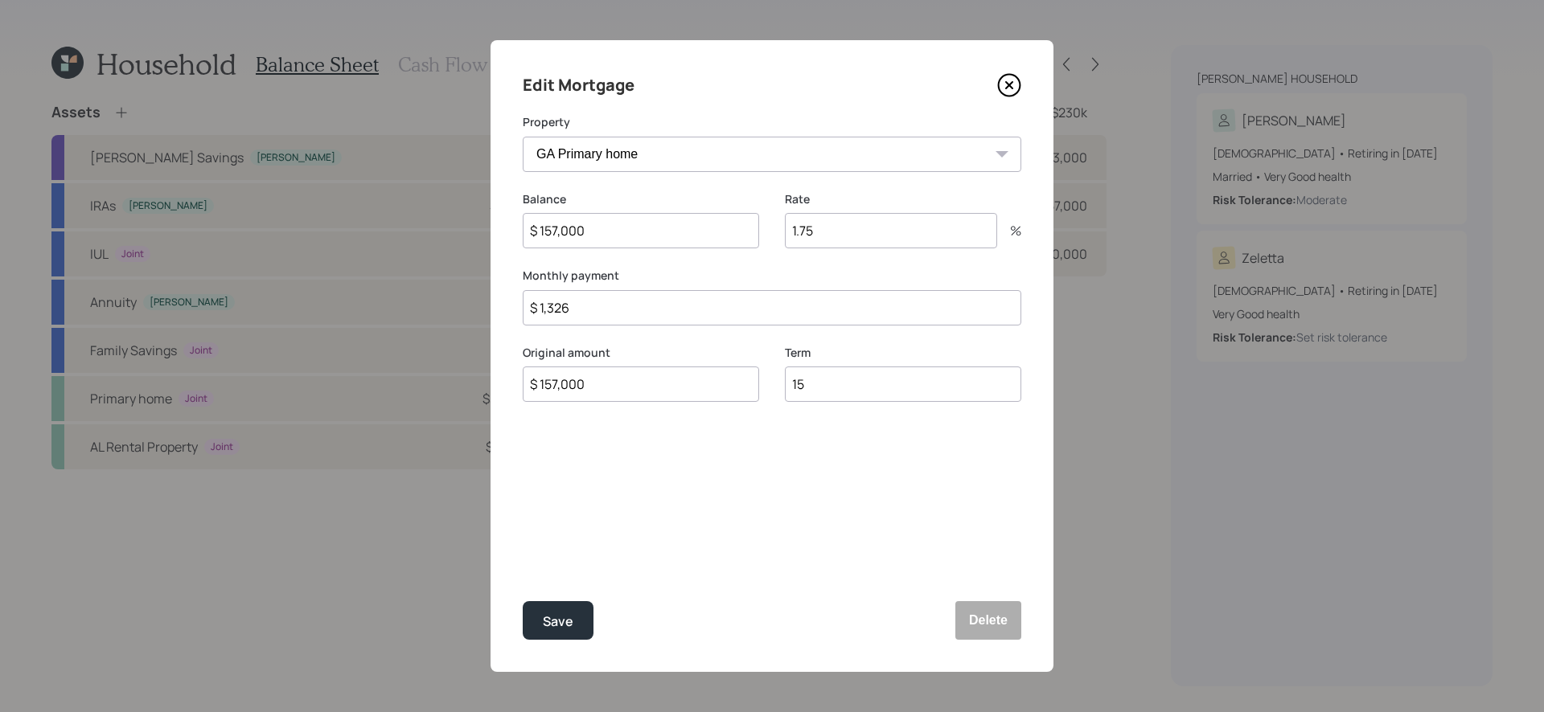
click at [1001, 91] on icon at bounding box center [1009, 85] width 24 height 24
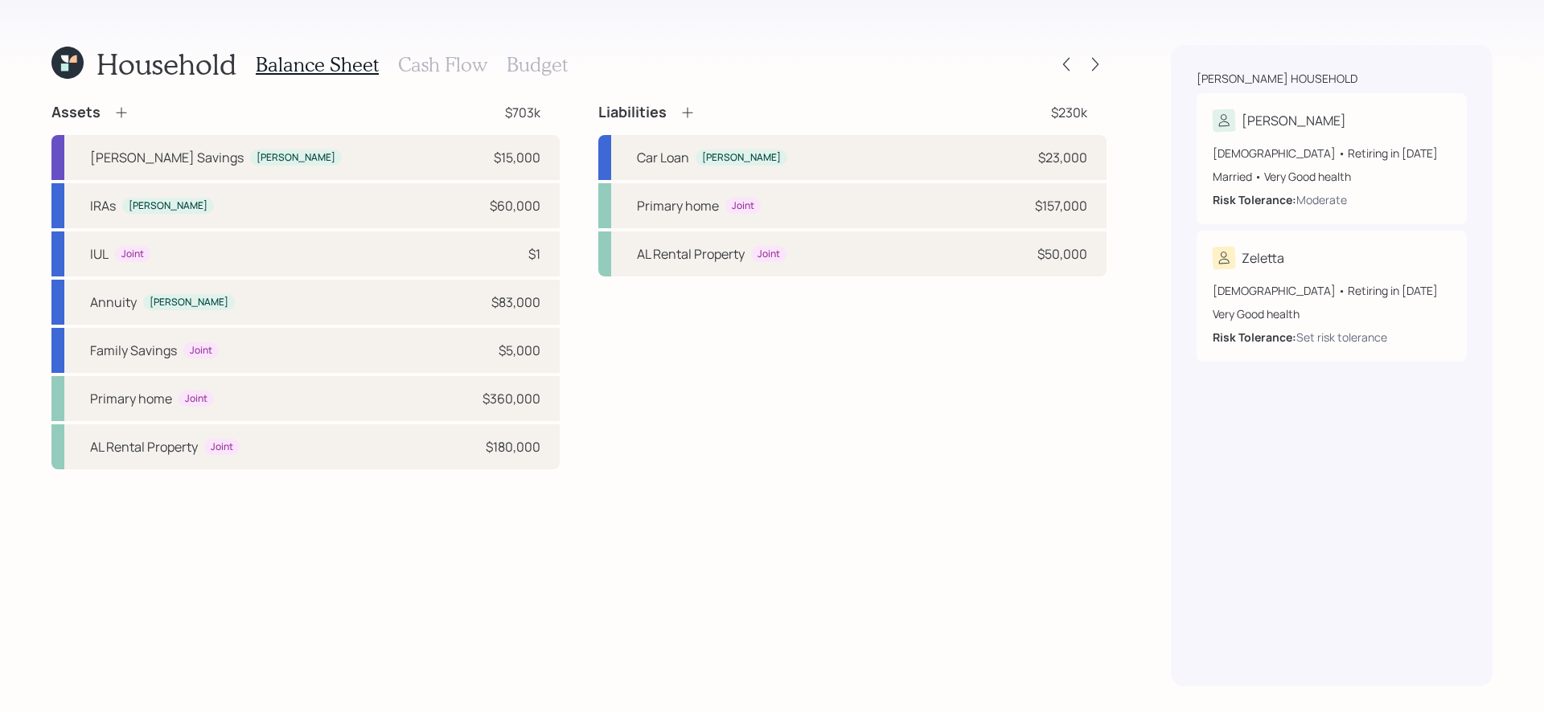
click at [904, 458] on div "Liabilities $230k Car Loan [PERSON_NAME] $23,000 Primary home Joint $157,000 AL…" at bounding box center [852, 286] width 508 height 367
click at [855, 210] on div "Primary home Joint $157,000" at bounding box center [852, 205] width 508 height 45
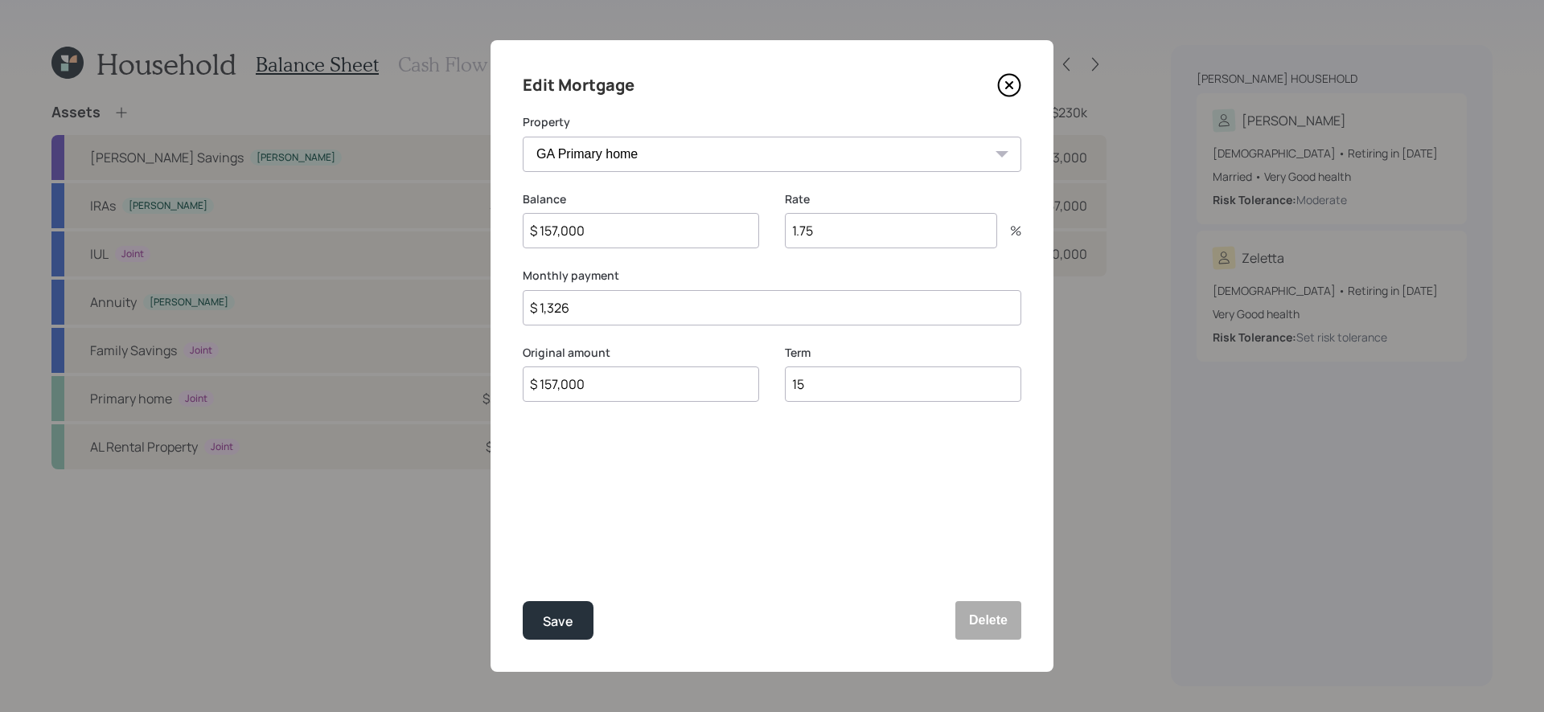
click at [1011, 86] on icon at bounding box center [1009, 85] width 6 height 6
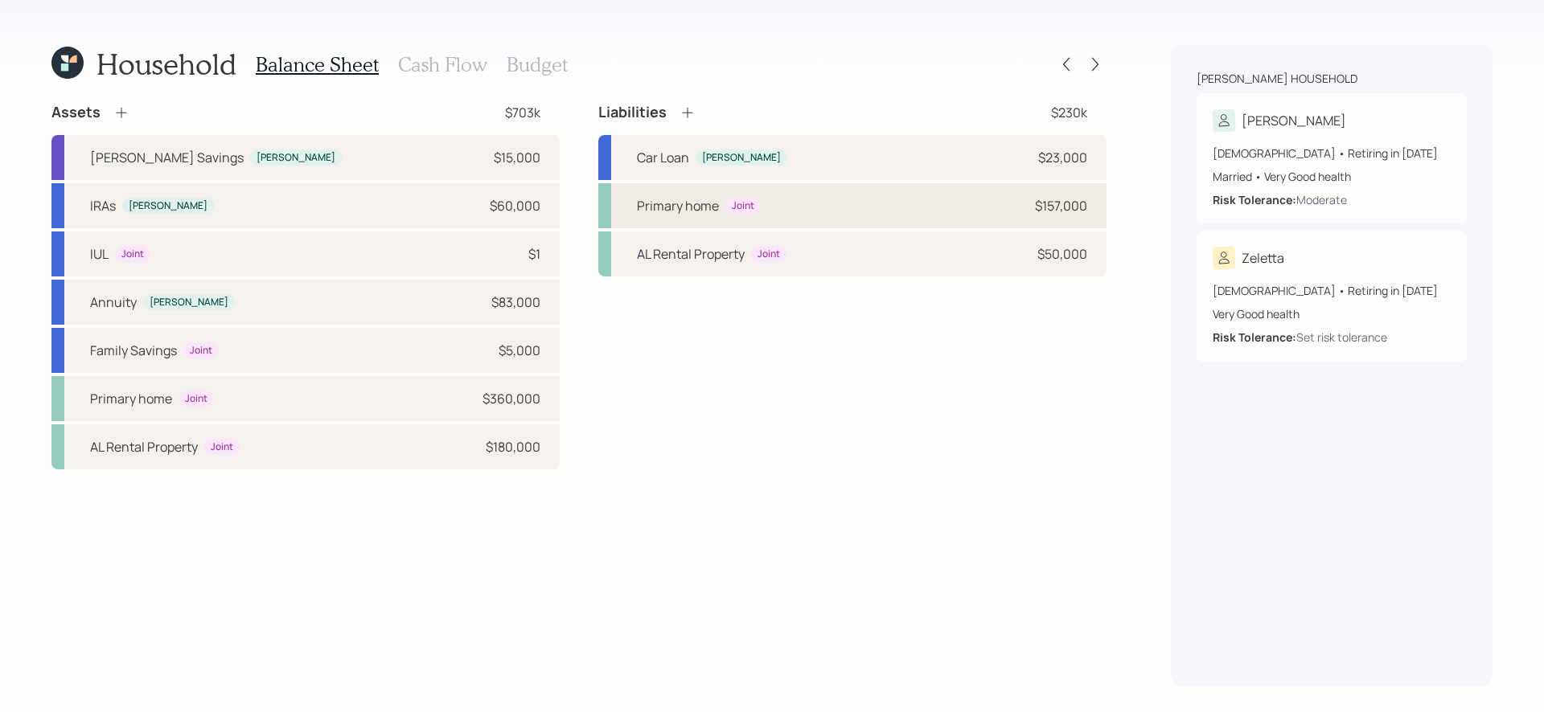
click at [901, 203] on div "Primary home Joint $157,000" at bounding box center [852, 205] width 508 height 45
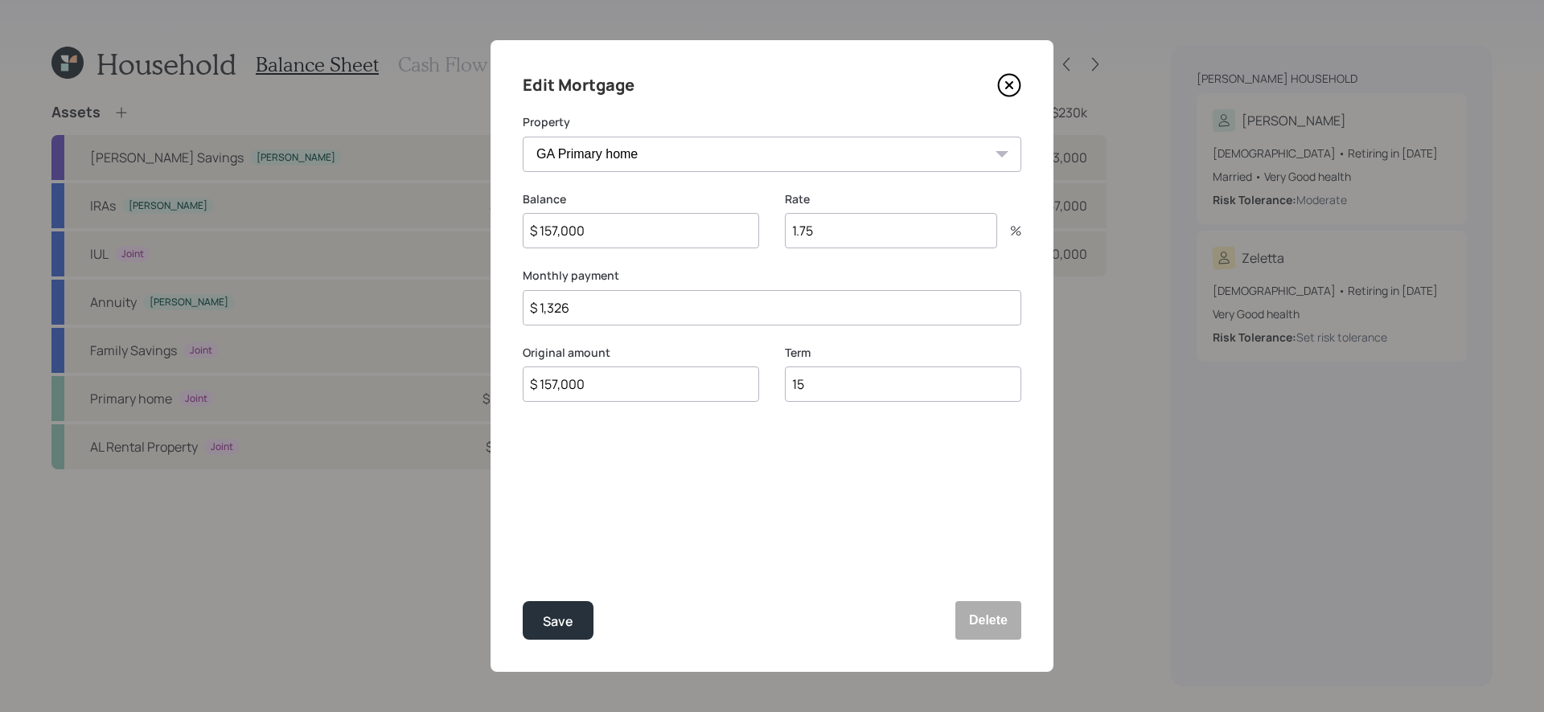
click at [1003, 86] on icon at bounding box center [1009, 85] width 24 height 24
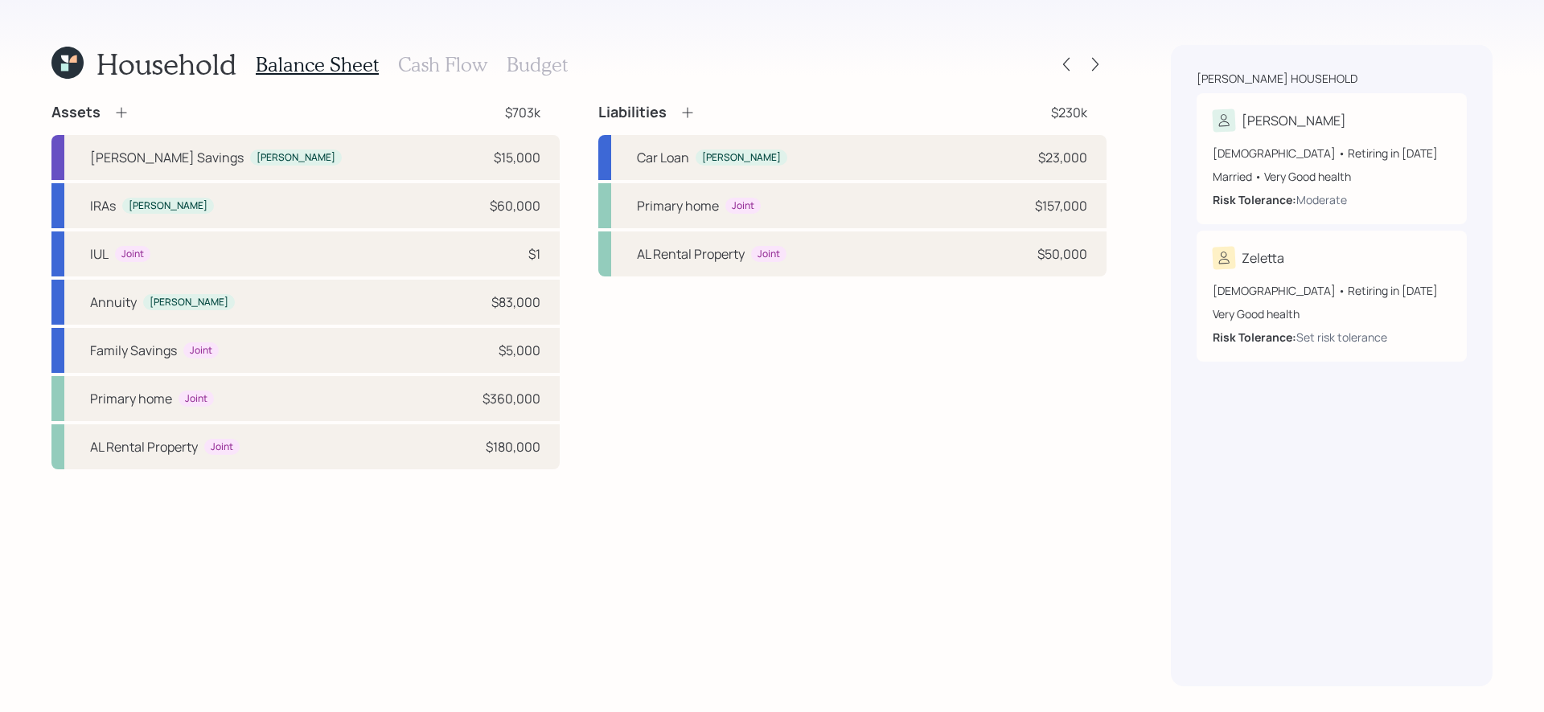
click at [789, 359] on div "Liabilities $230k Car Loan [PERSON_NAME] $23,000 Primary home Joint $157,000 AL…" at bounding box center [852, 286] width 508 height 367
click at [832, 319] on div "Liabilities $230k Car Loan [PERSON_NAME] $23,000 Primary home Joint $157,000 AL…" at bounding box center [852, 286] width 508 height 367
click at [445, 65] on h3 "Cash Flow" at bounding box center [442, 64] width 89 height 23
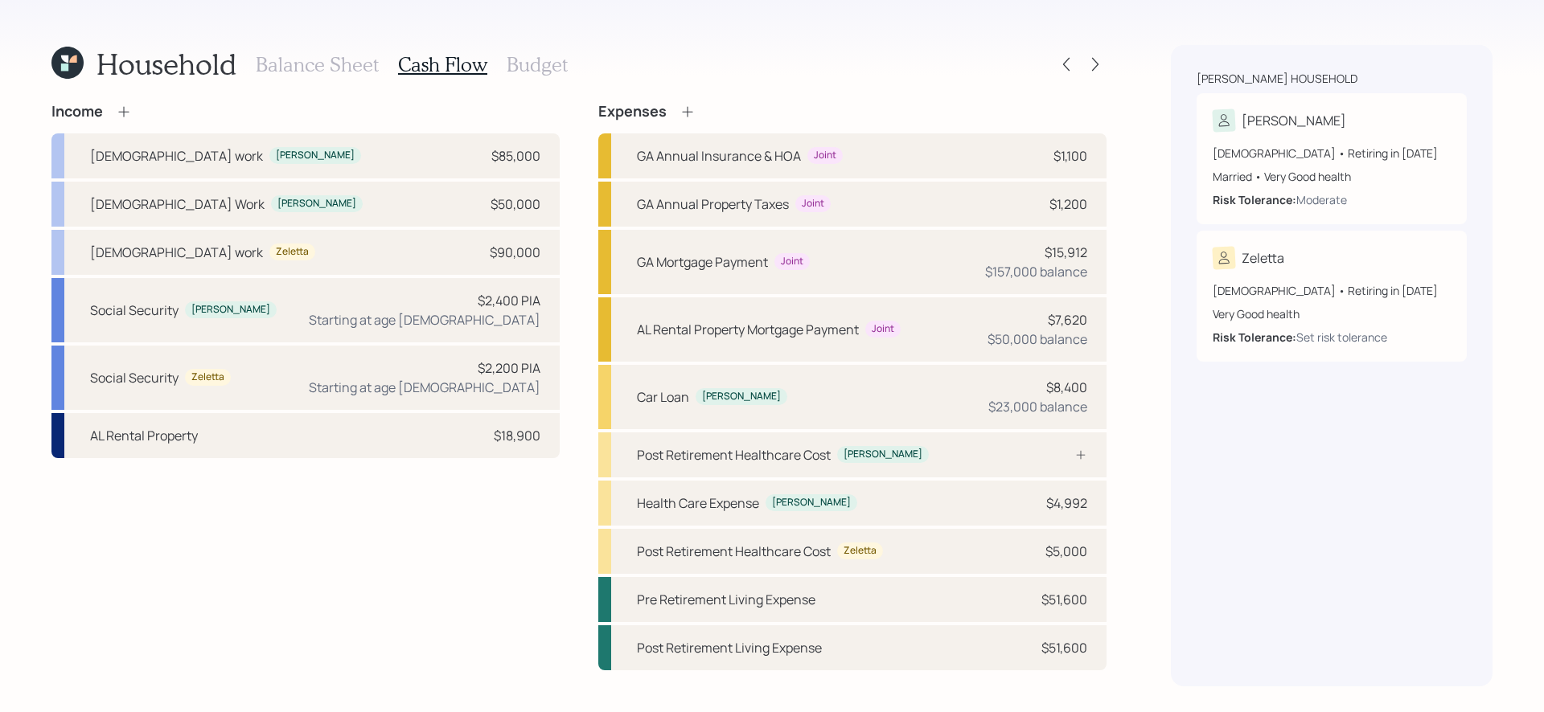
click at [578, 208] on div "Income [DEMOGRAPHIC_DATA] work [PERSON_NAME] $85,000 [DEMOGRAPHIC_DATA] Work [P…" at bounding box center [578, 387] width 1055 height 568
click at [577, 208] on div "Income [DEMOGRAPHIC_DATA] work [PERSON_NAME] $85,000 [DEMOGRAPHIC_DATA] Work [P…" at bounding box center [578, 387] width 1055 height 568
click at [1093, 62] on icon at bounding box center [1095, 64] width 16 height 16
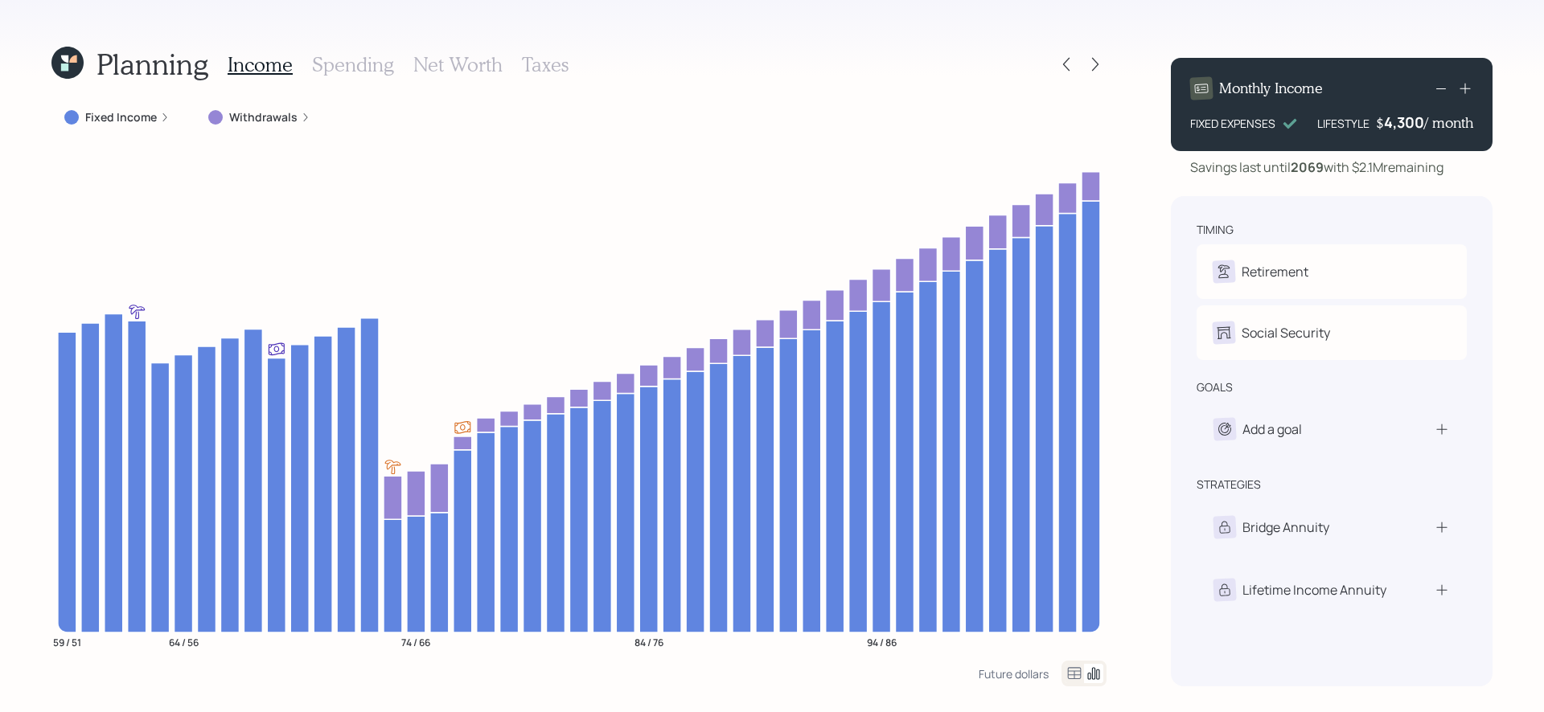
click at [1093, 62] on icon at bounding box center [1095, 64] width 16 height 16
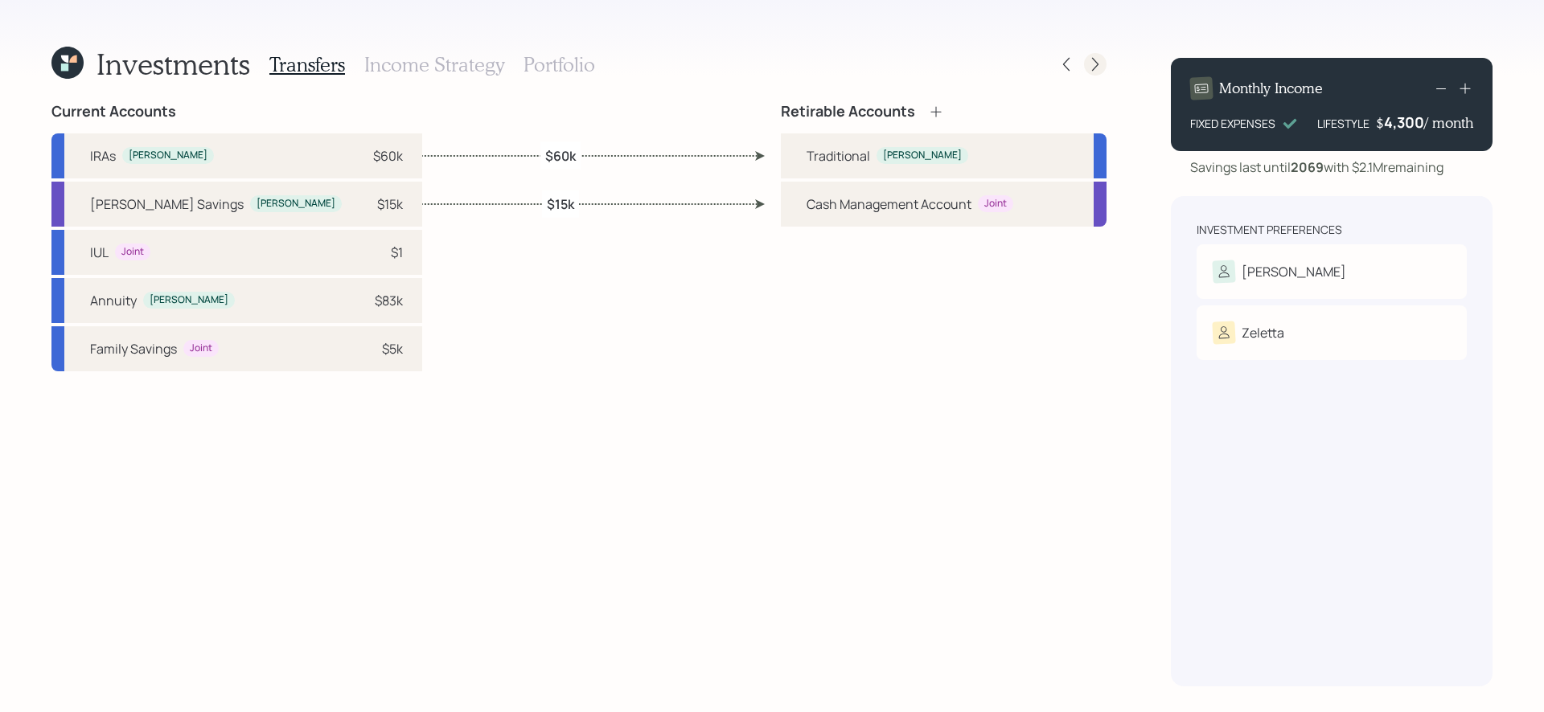
click at [1092, 66] on icon at bounding box center [1095, 64] width 16 height 16
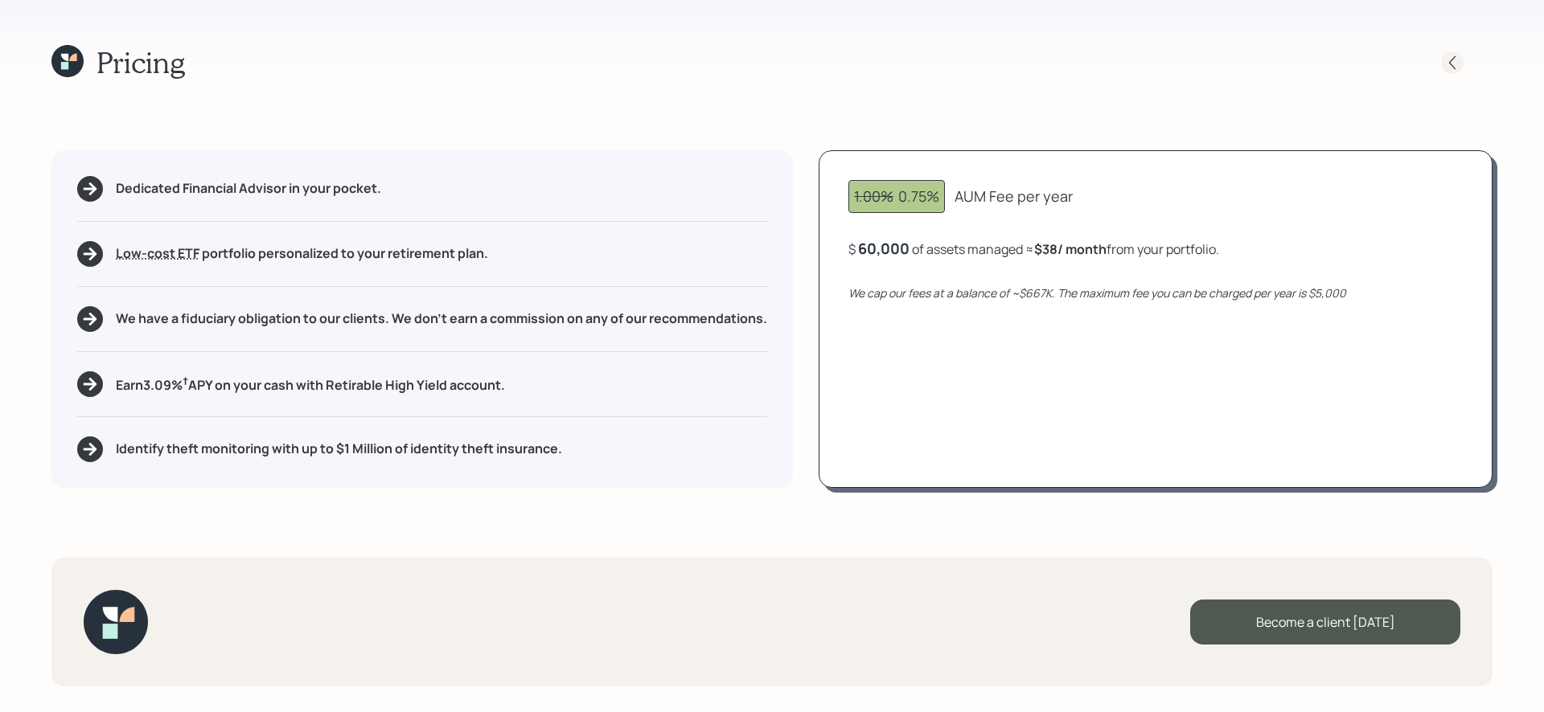
click at [1452, 55] on icon at bounding box center [1452, 63] width 16 height 16
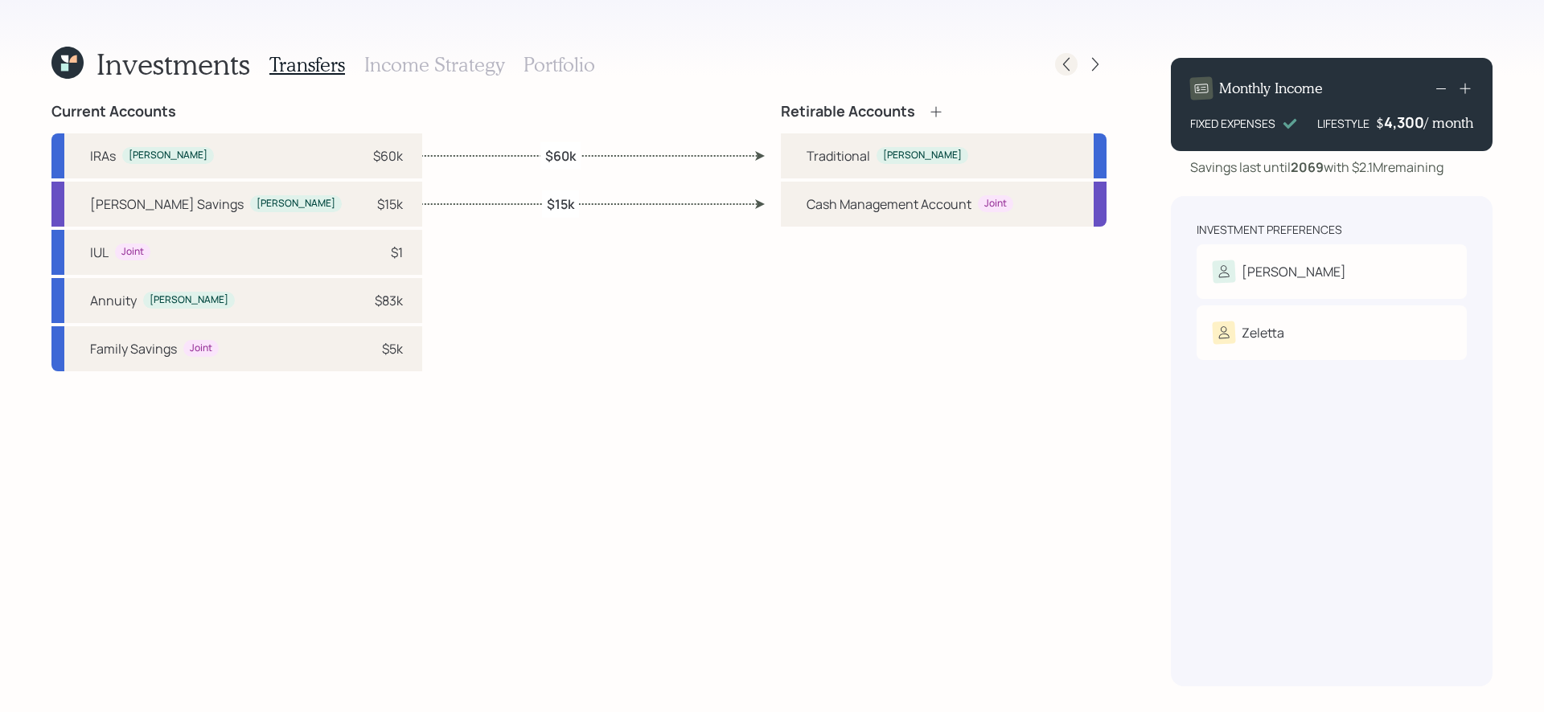
click at [1069, 64] on icon at bounding box center [1066, 64] width 16 height 16
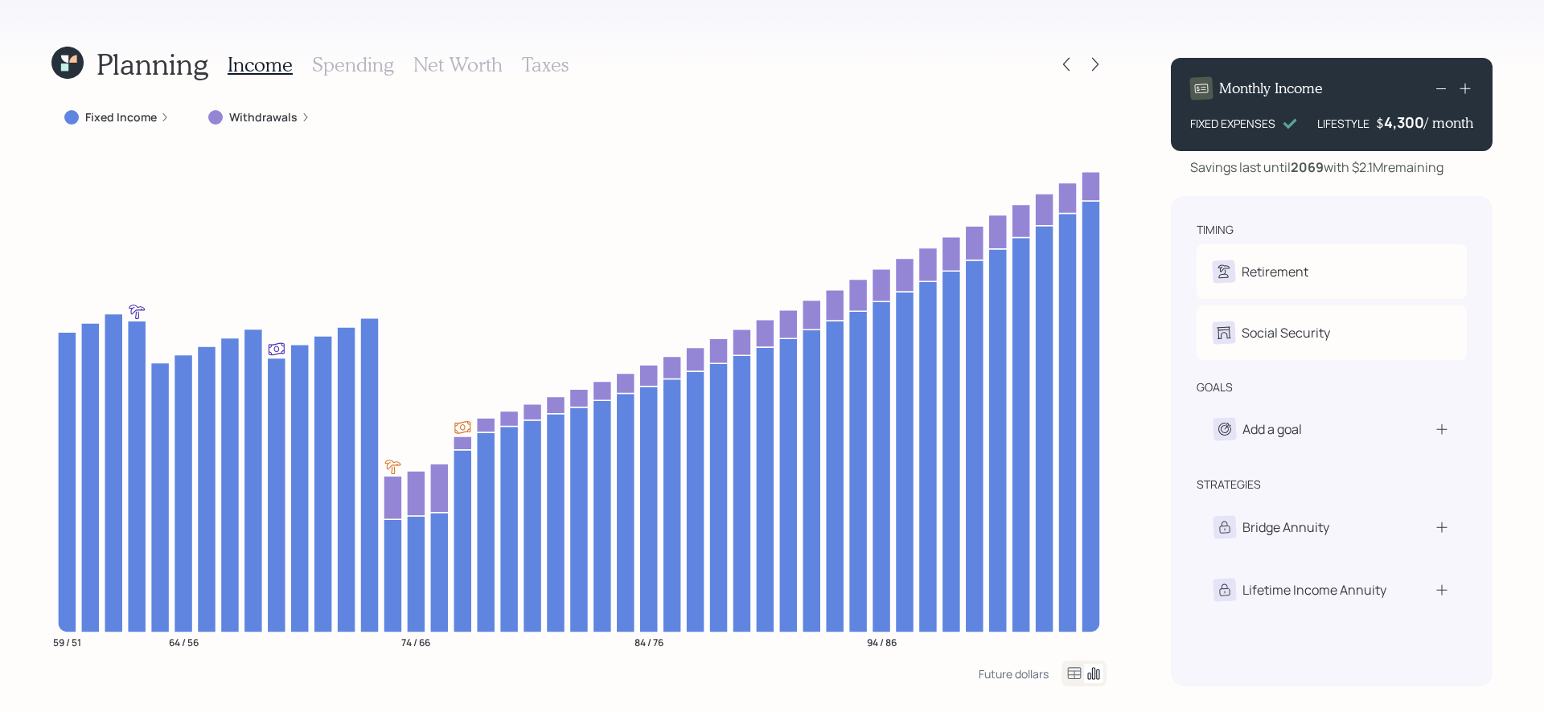
click at [439, 80] on div "Income Spending Net Worth Taxes" at bounding box center [398, 64] width 341 height 39
click at [439, 72] on h3 "Net Worth" at bounding box center [457, 64] width 89 height 23
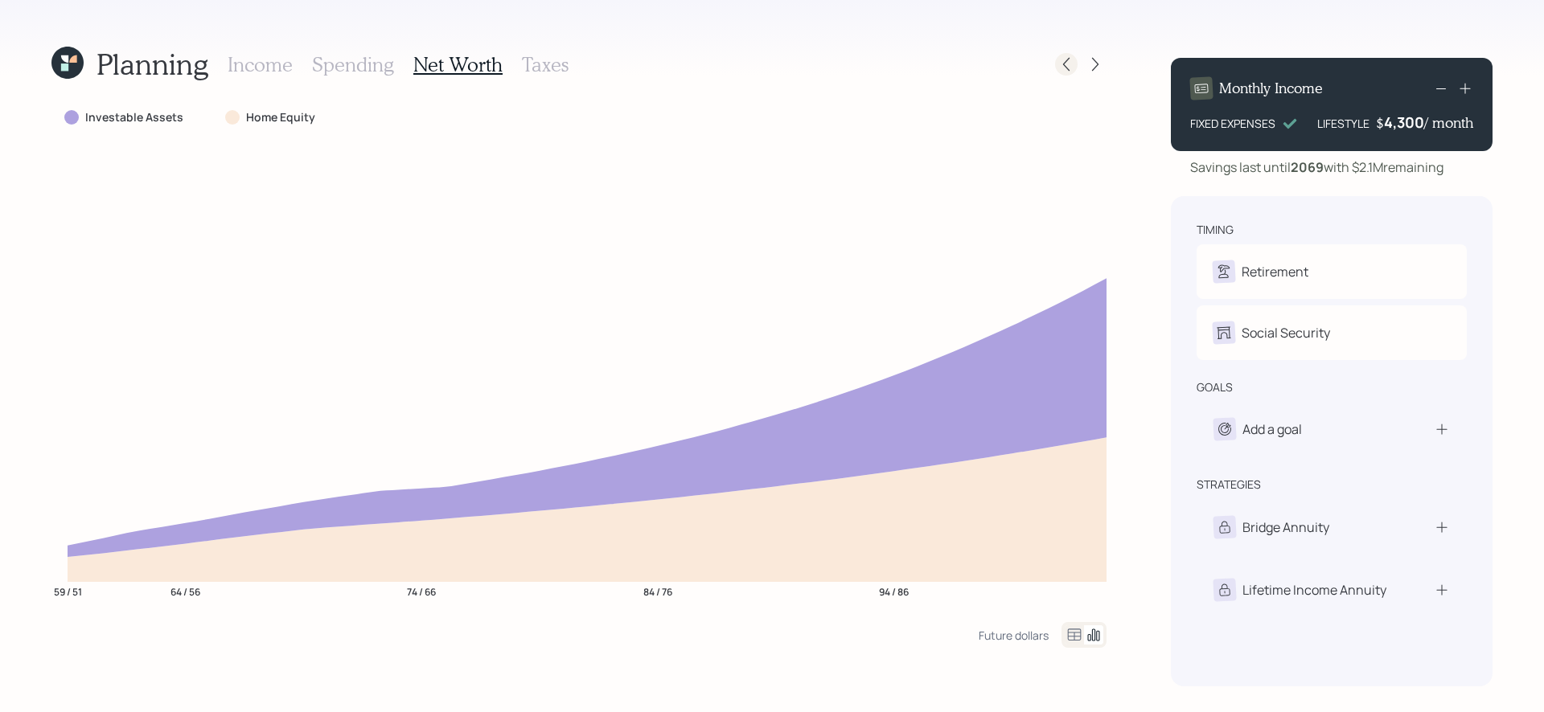
click at [1063, 63] on icon at bounding box center [1066, 64] width 16 height 16
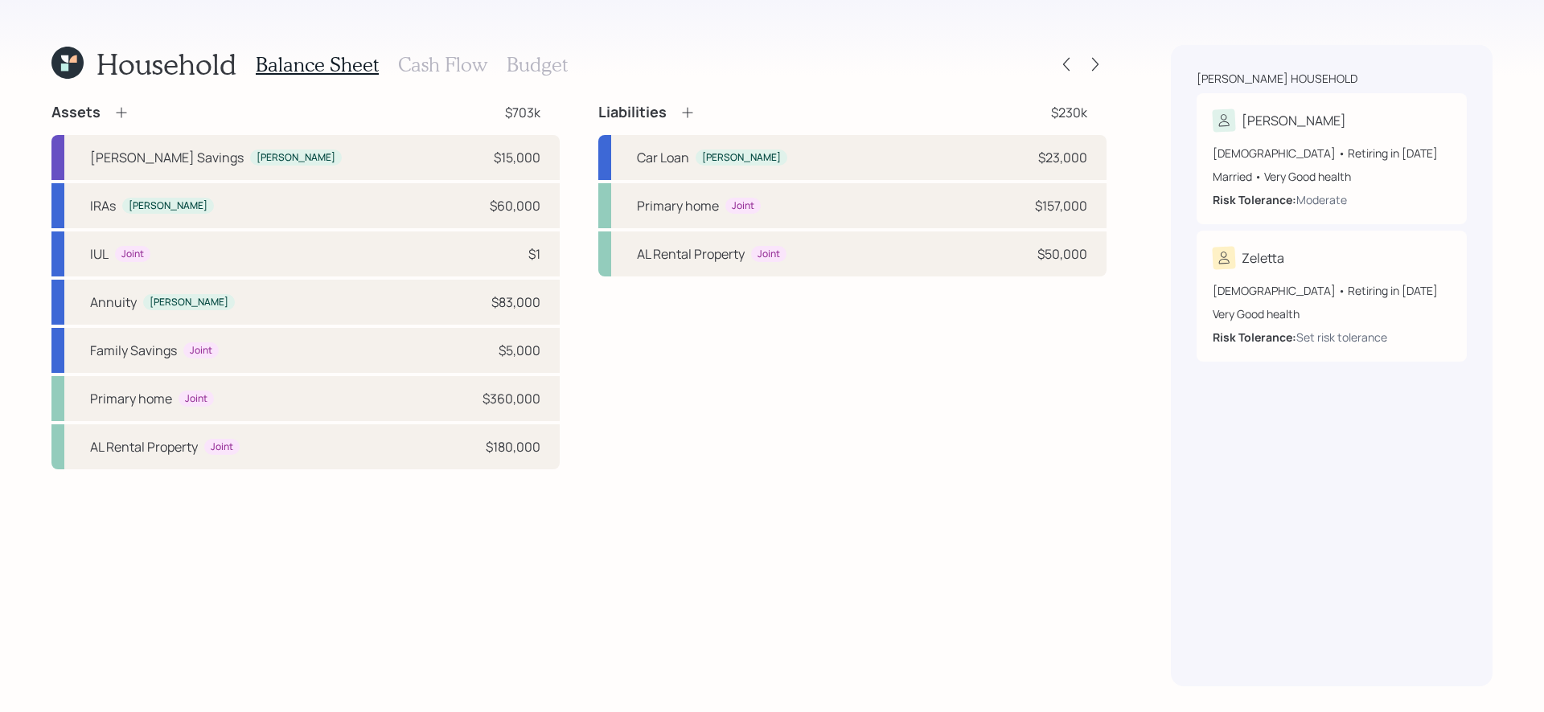
click at [72, 66] on icon at bounding box center [67, 63] width 32 height 32
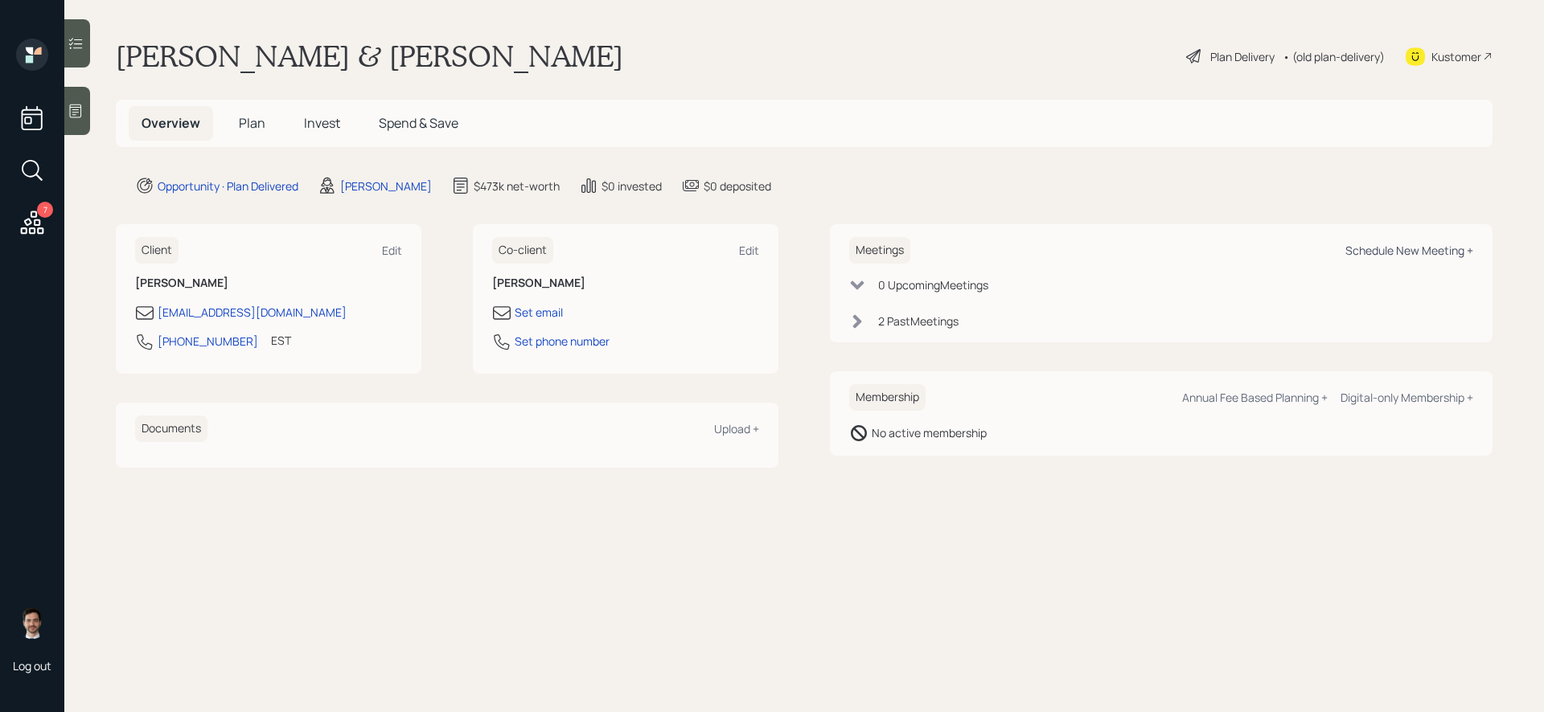
click at [1429, 255] on div "Schedule New Meeting +" at bounding box center [1409, 250] width 128 height 15
select select "ef6b64e1-8f62-4a74-b865-a7df4b35b836"
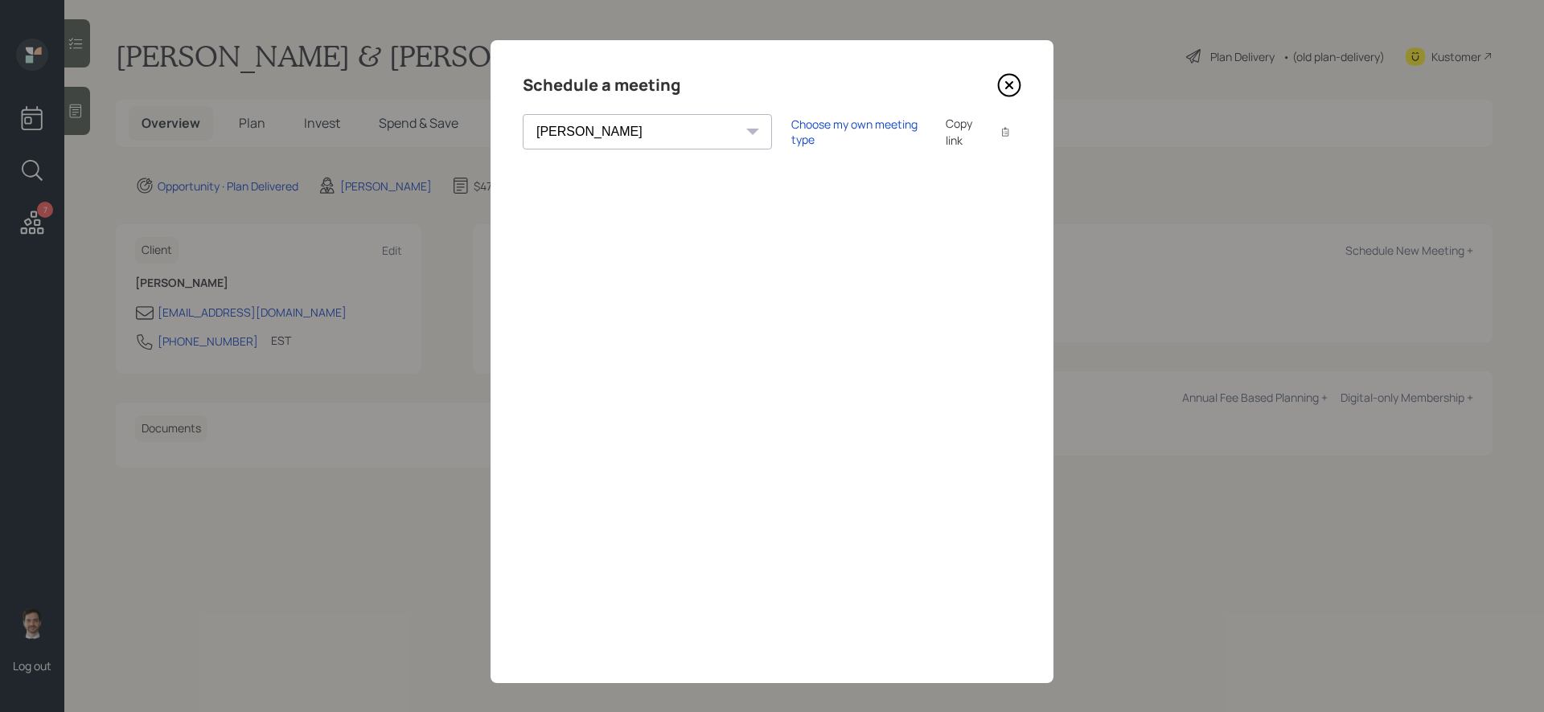
click at [1007, 84] on icon at bounding box center [1009, 85] width 6 height 6
